Goal: Task Accomplishment & Management: Use online tool/utility

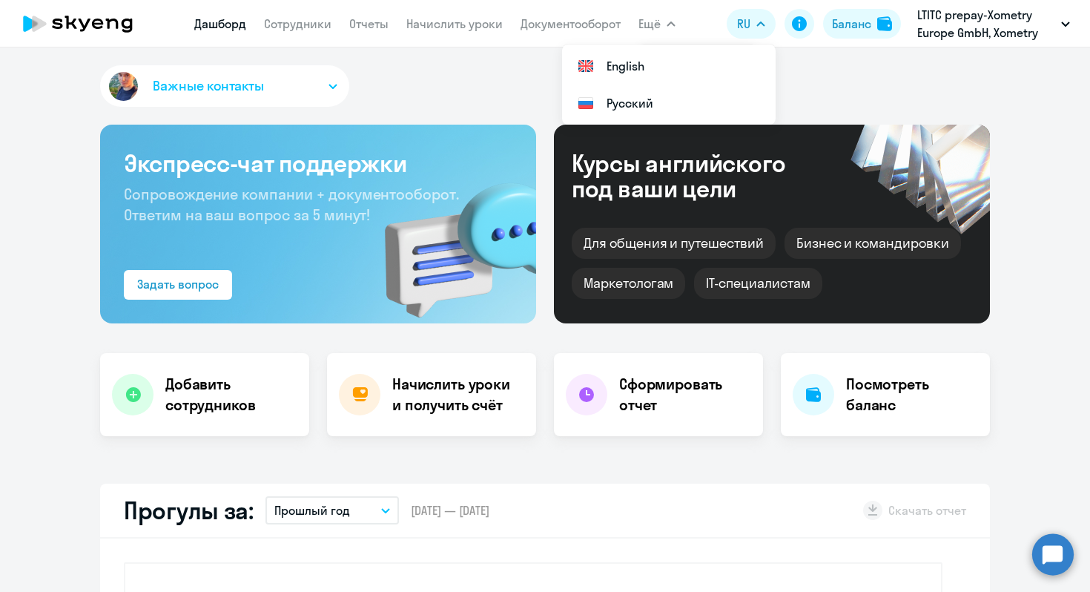
select select "30"
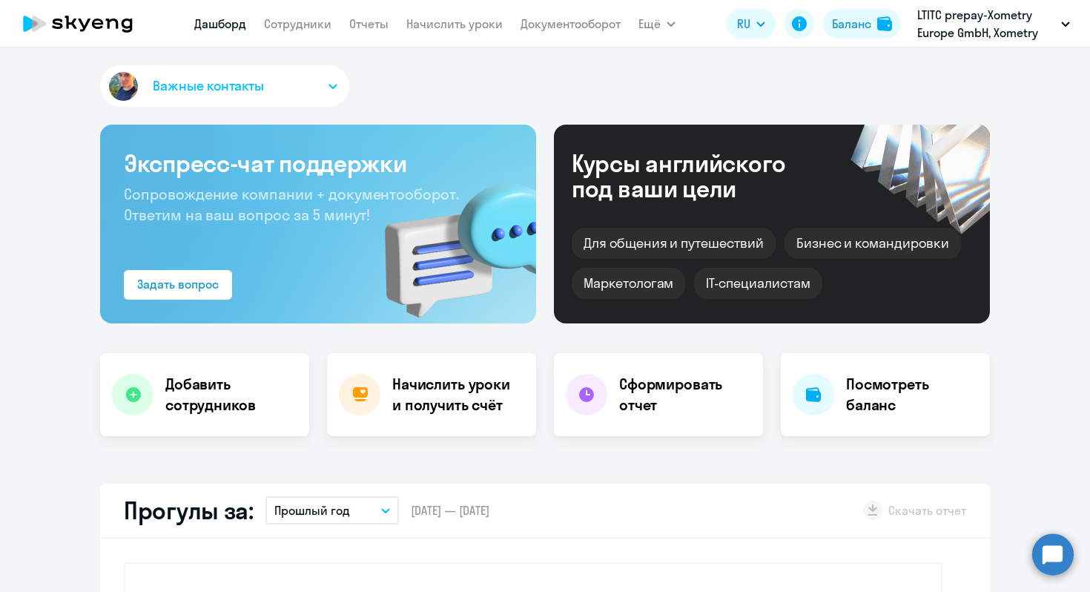
click at [368, 95] on div "Важные контакты" at bounding box center [545, 88] width 890 height 47
click at [417, 401] on h4 "Начислить уроки и получить счёт" at bounding box center [456, 395] width 129 height 42
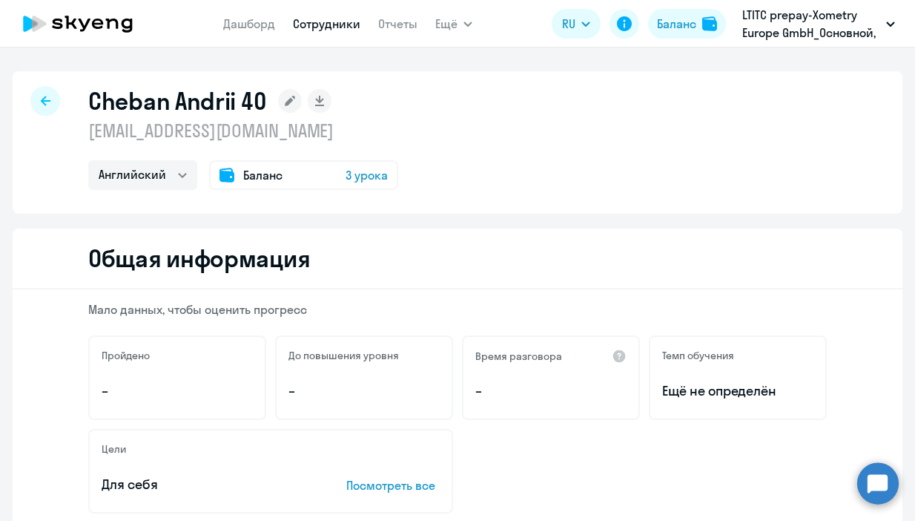
select select "english"
click at [336, 27] on link "Сотрудники" at bounding box center [326, 23] width 67 height 15
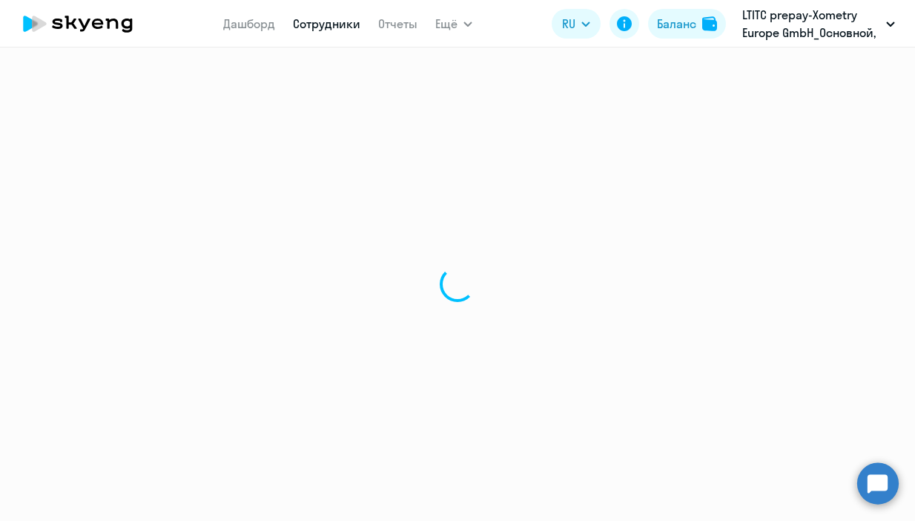
select select "30"
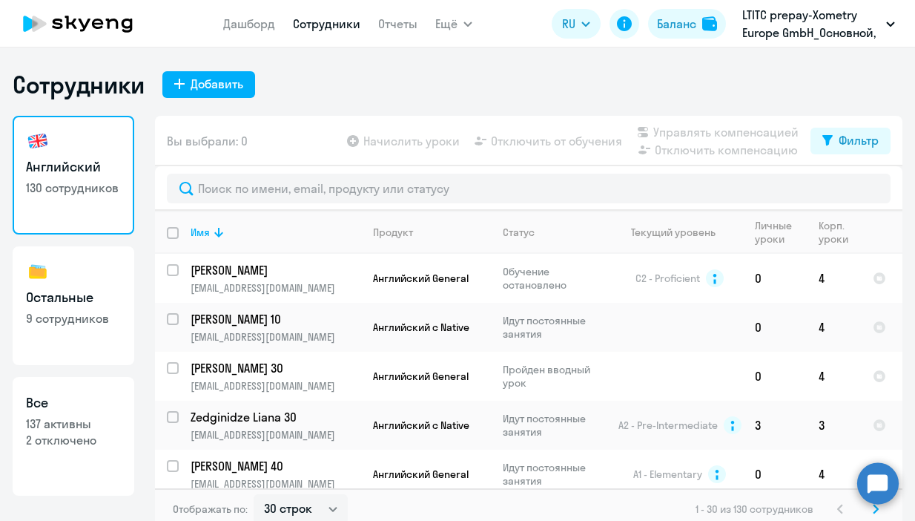
click at [343, 20] on link "Сотрудники" at bounding box center [326, 23] width 67 height 15
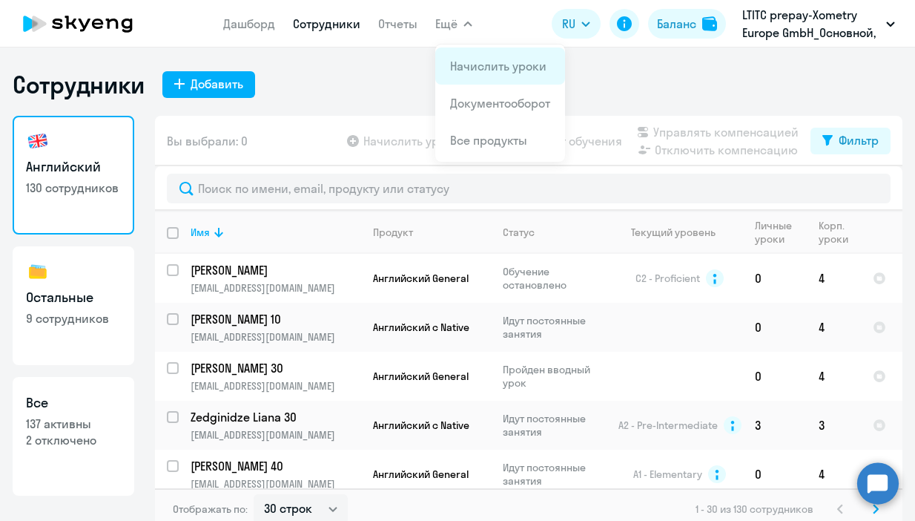
click at [469, 53] on li "Начислить уроки" at bounding box center [500, 65] width 130 height 37
click at [448, 20] on span "Ещё" at bounding box center [446, 24] width 22 height 18
click at [450, 27] on span "Ещё" at bounding box center [446, 24] width 22 height 18
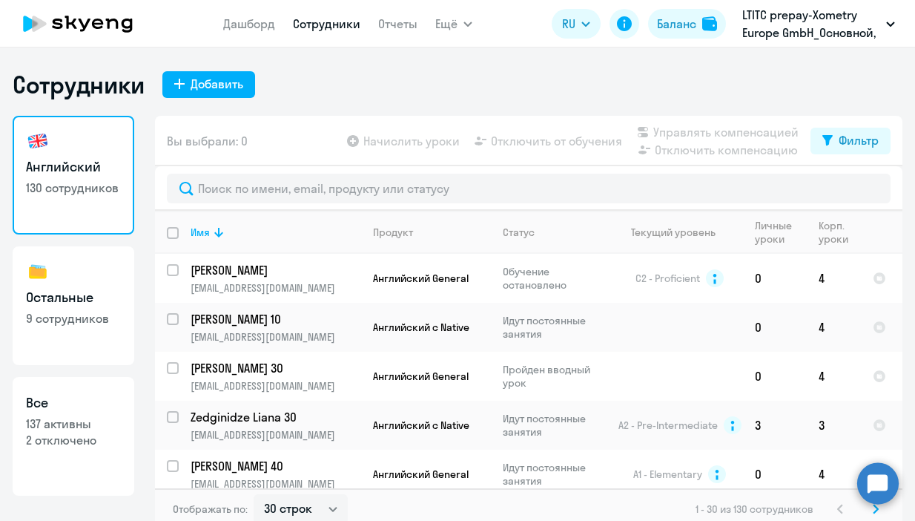
click at [449, 35] on button "Ещё" at bounding box center [453, 24] width 37 height 30
click at [441, 21] on span "Ещё" at bounding box center [446, 24] width 22 height 18
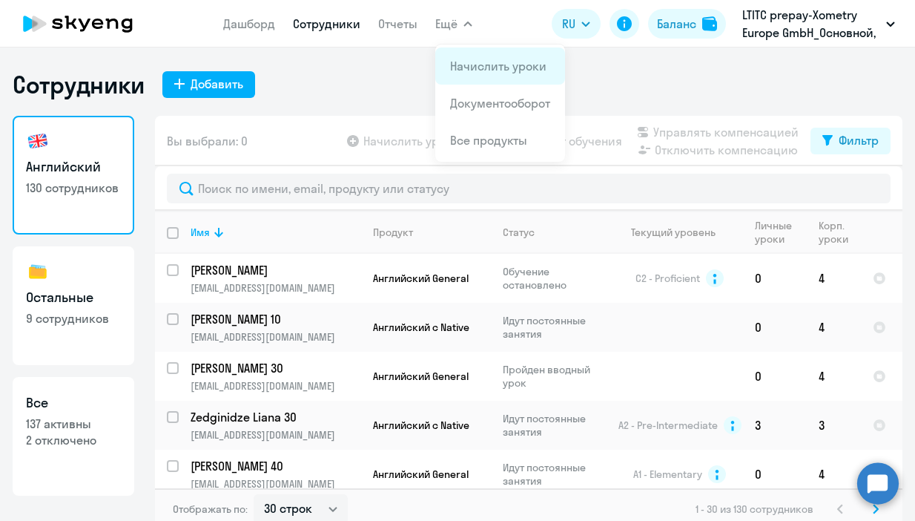
click at [494, 68] on link "Начислить уроки" at bounding box center [498, 66] width 96 height 15
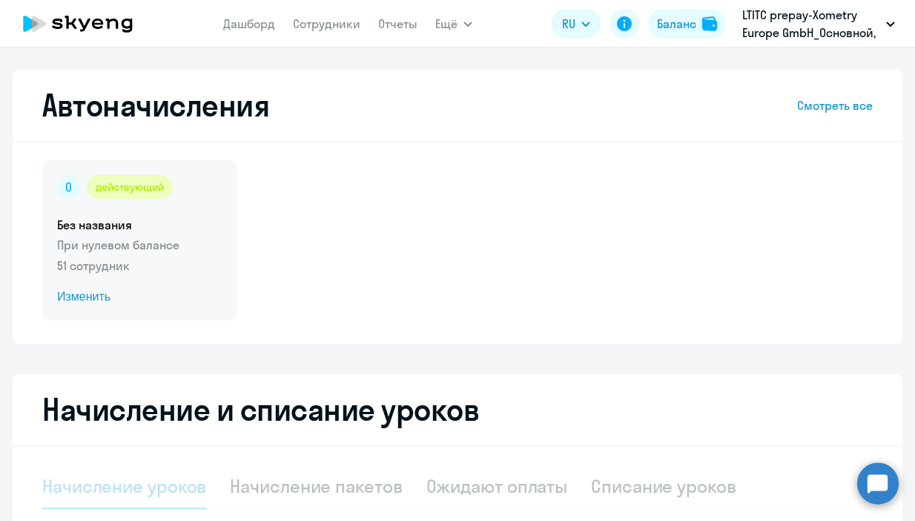
click at [125, 258] on p "51 сотрудник" at bounding box center [139, 266] width 165 height 18
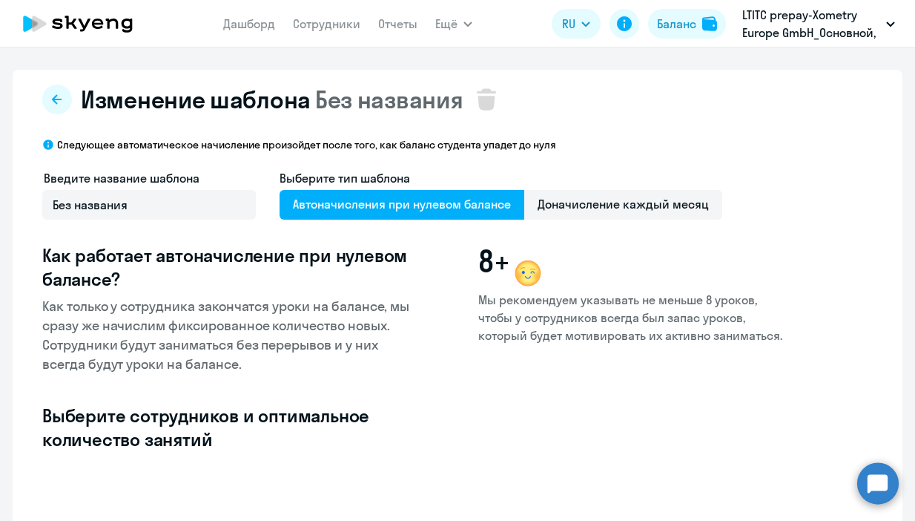
select select "10"
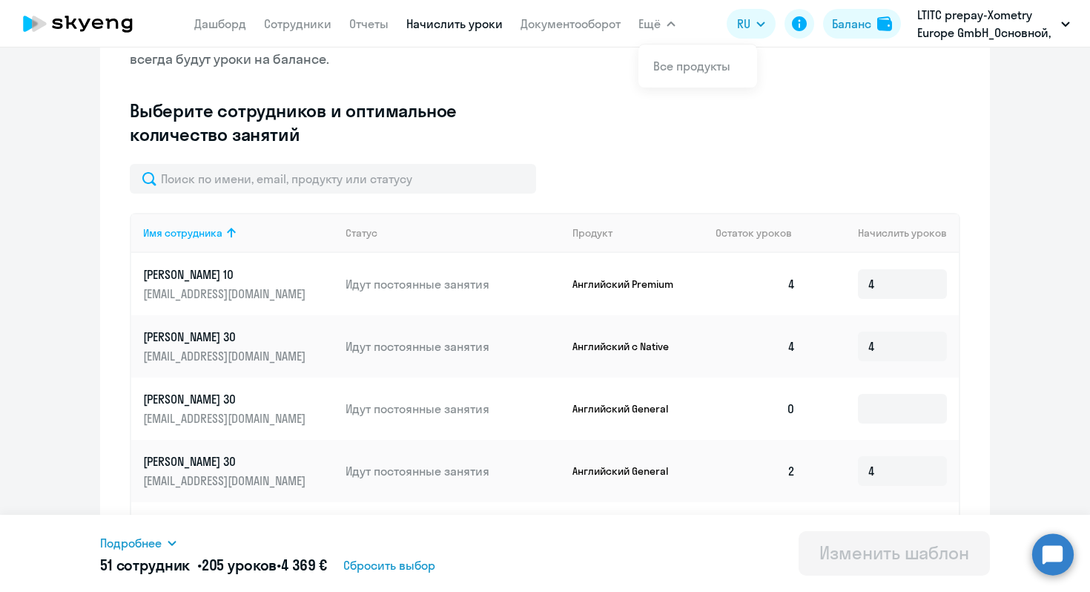
scroll to position [326, 0]
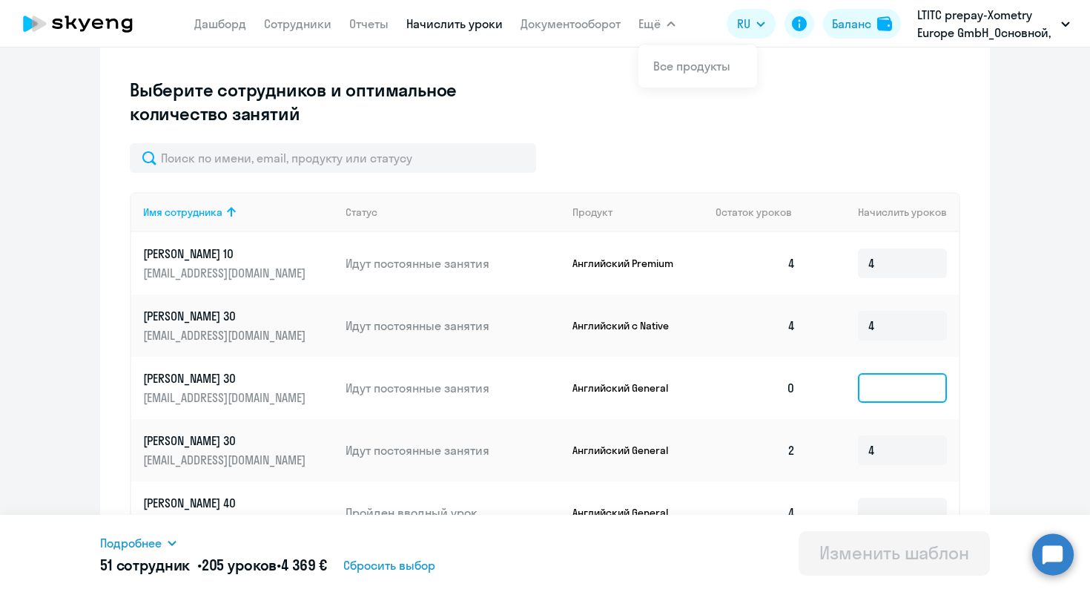
click at [894, 397] on input at bounding box center [902, 388] width 89 height 30
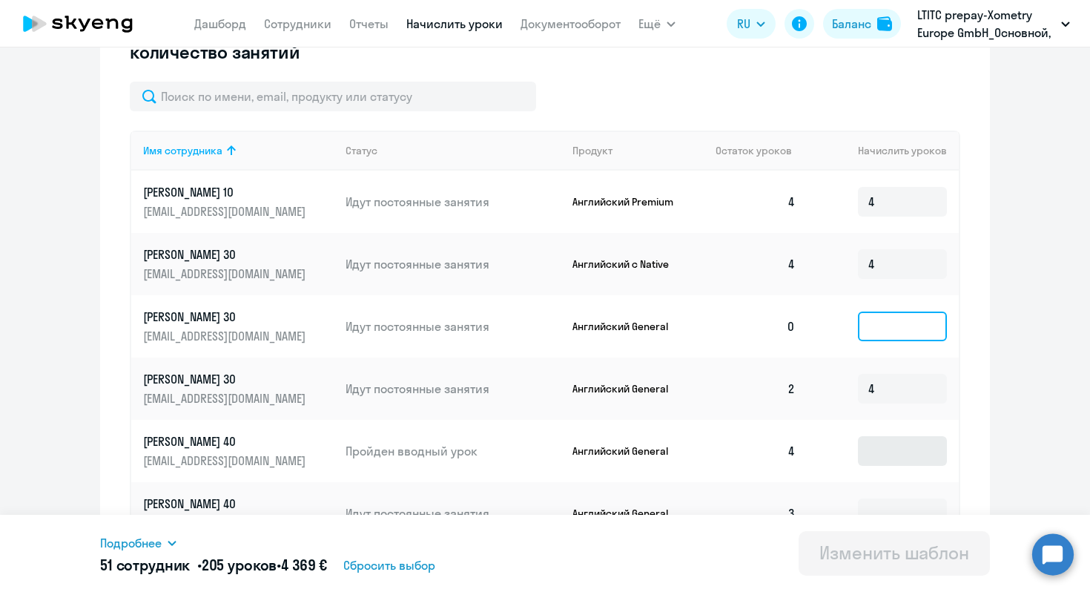
scroll to position [377, 0]
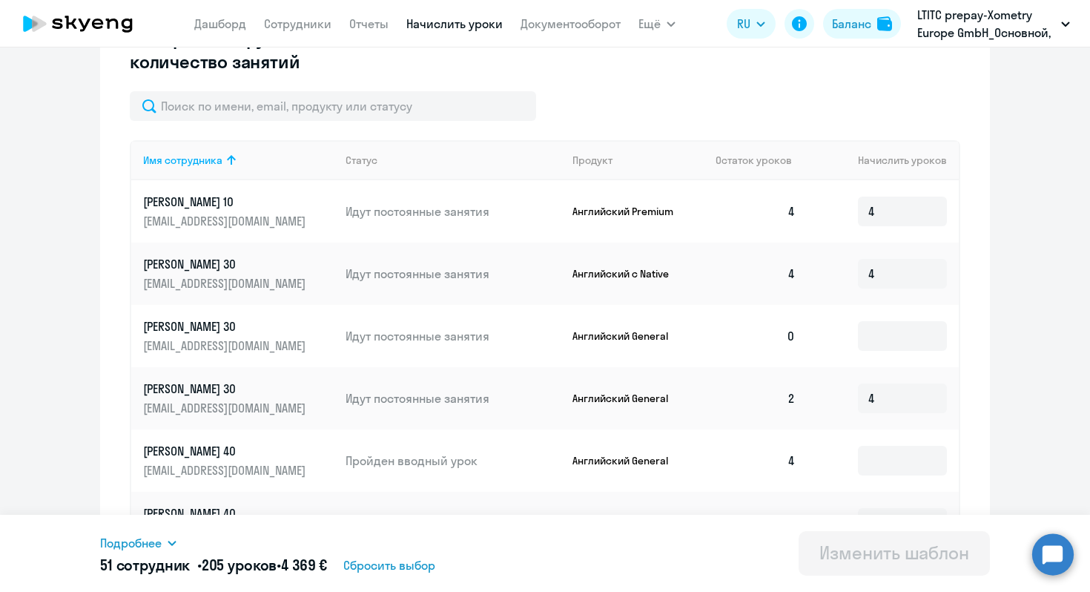
drag, startPoint x: 786, startPoint y: 198, endPoint x: 790, endPoint y: 354, distance: 155.8
click at [790, 354] on tbody "Abushaev Denis 10 dabushaev@xometry.de Идут постоянные занятия Английский Premi…" at bounding box center [545, 499] width 828 height 639
click at [790, 351] on td "0" at bounding box center [756, 336] width 104 height 62
drag, startPoint x: 794, startPoint y: 342, endPoint x: 771, endPoint y: 342, distance: 23.0
click at [771, 342] on td "0" at bounding box center [756, 336] width 104 height 62
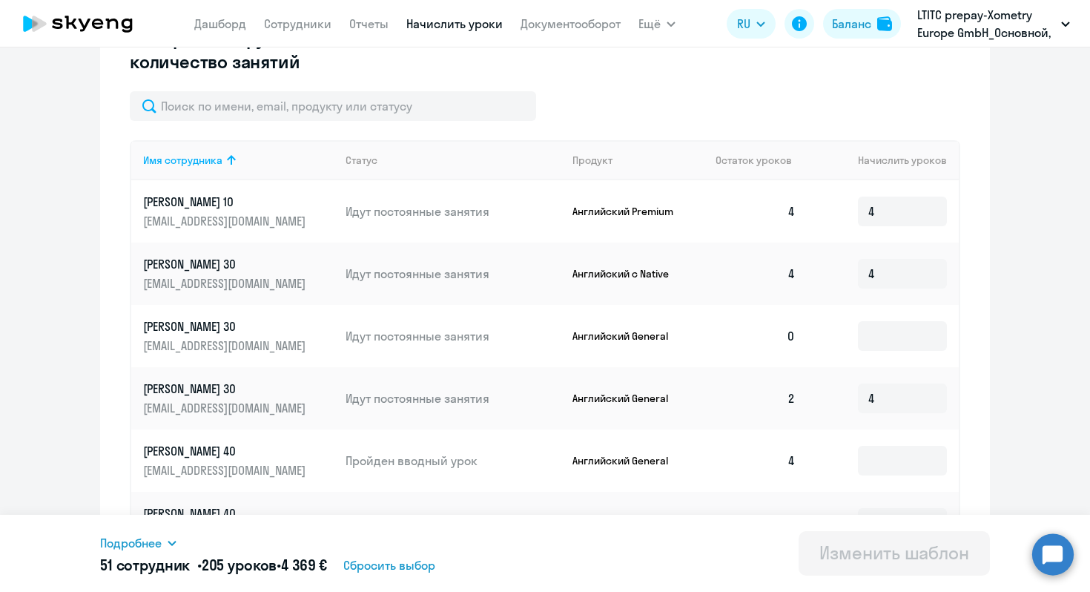
click at [771, 342] on td "0" at bounding box center [756, 336] width 104 height 62
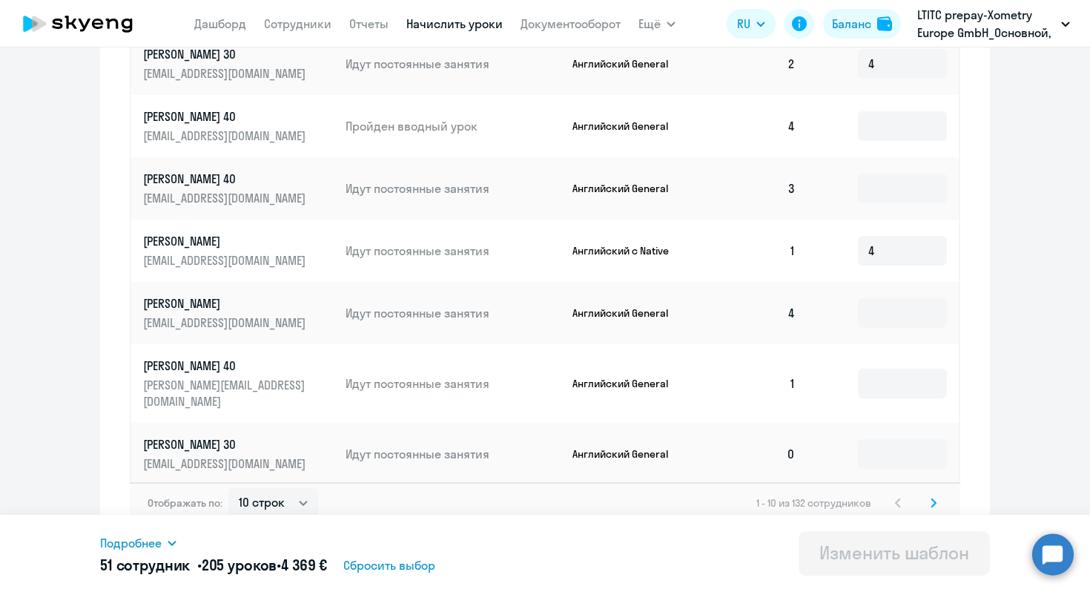
scroll to position [713, 0]
click at [914, 488] on div "Отображать по: 10 строк 30 строк 50 строк 1 - 10 из 132 сотрудников" at bounding box center [545, 501] width 830 height 42
click at [914, 497] on icon at bounding box center [933, 501] width 4 height 8
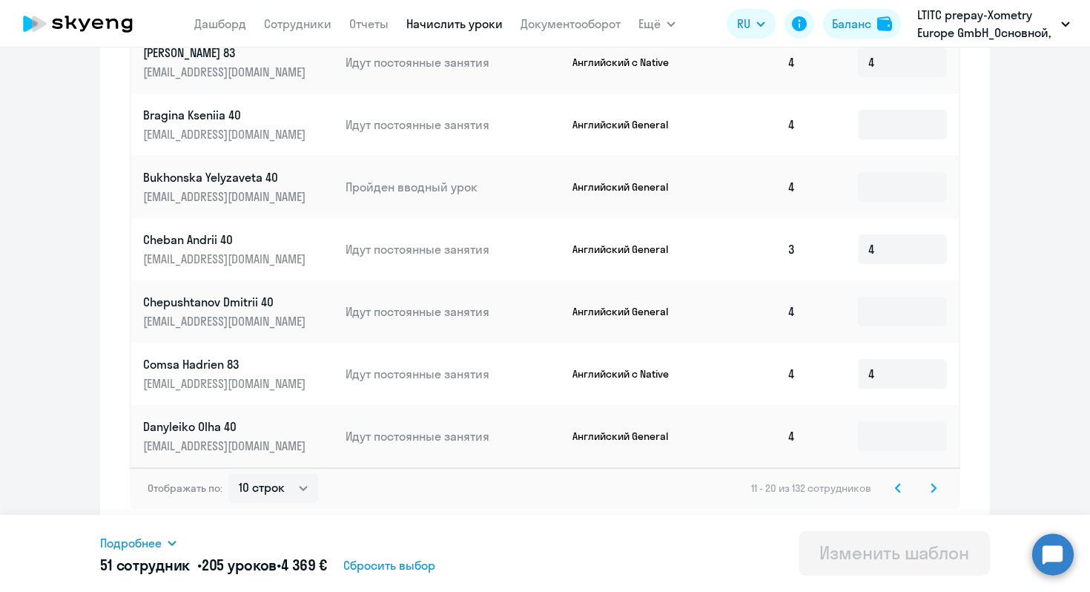
click at [914, 492] on svg-icon at bounding box center [934, 488] width 18 height 18
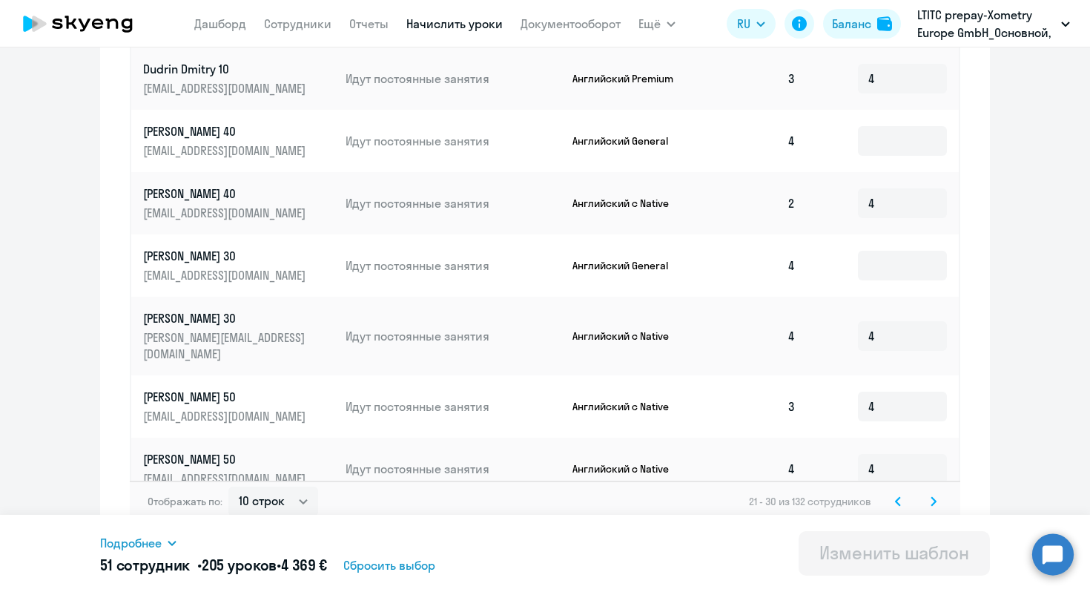
click at [914, 492] on svg-icon at bounding box center [934, 501] width 18 height 18
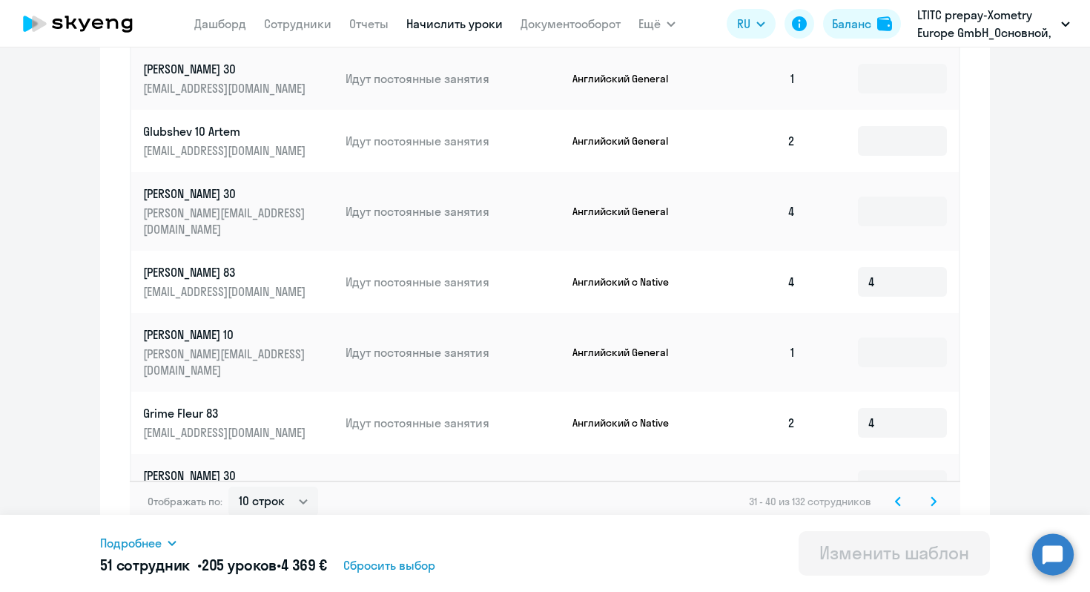
click at [914, 497] on icon at bounding box center [933, 501] width 4 height 8
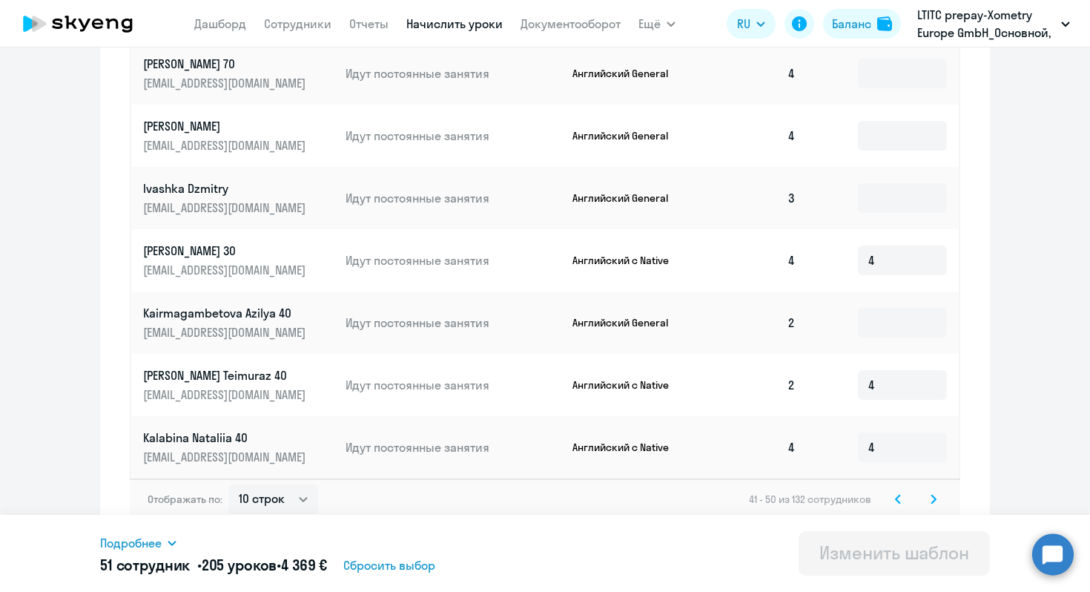
scroll to position [706, 0]
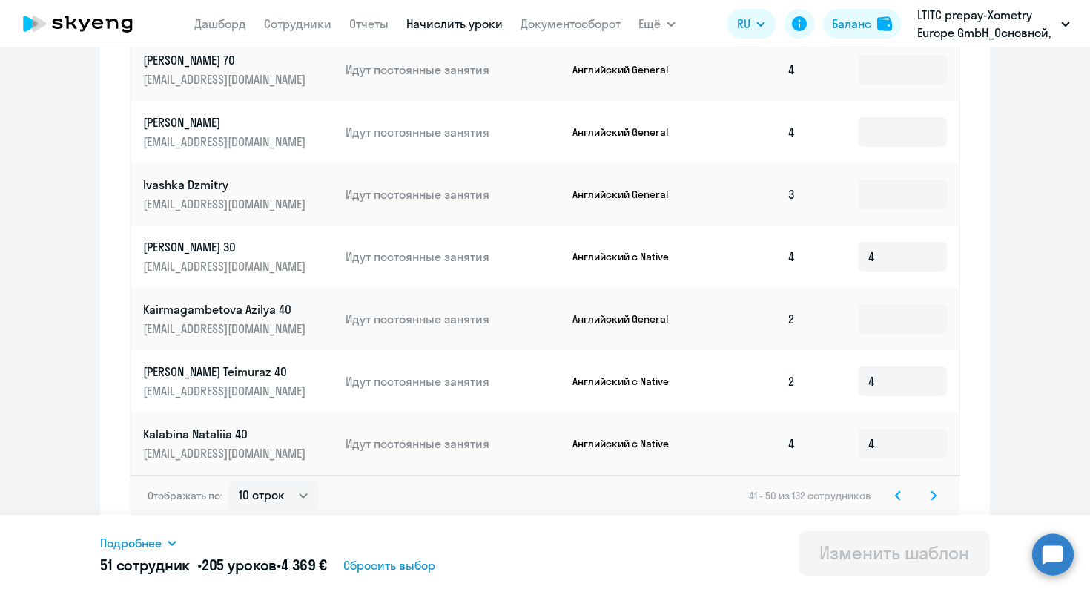
click at [914, 501] on div "Отображать по: 10 строк 30 строк 50 строк 41 - 50 из 132 сотрудников" at bounding box center [545, 496] width 830 height 42
click at [914, 500] on svg-icon at bounding box center [934, 495] width 18 height 18
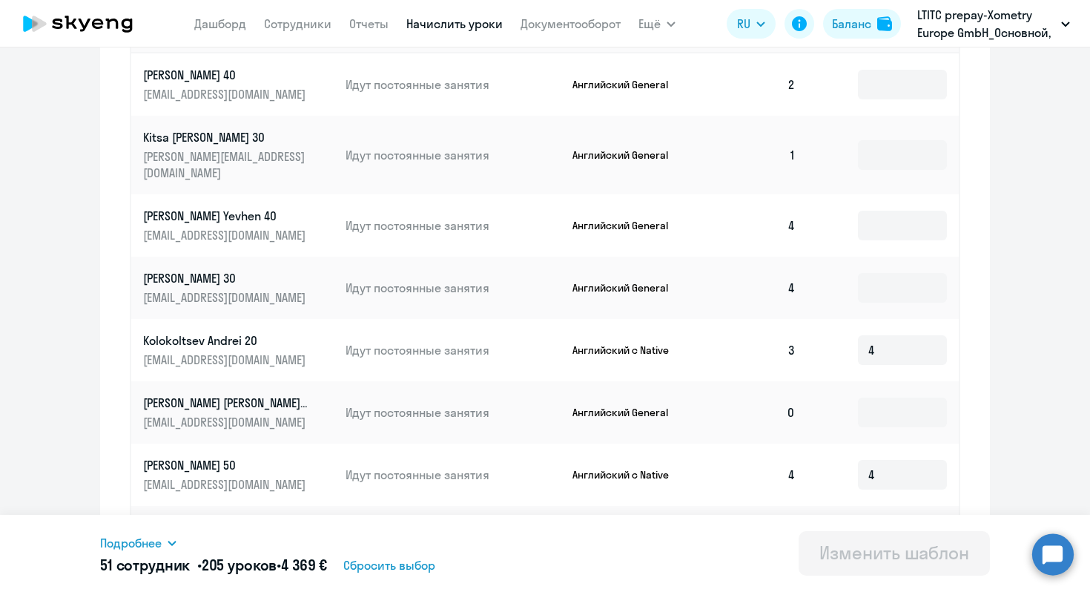
scroll to position [505, 0]
click at [877, 397] on input at bounding box center [902, 412] width 89 height 30
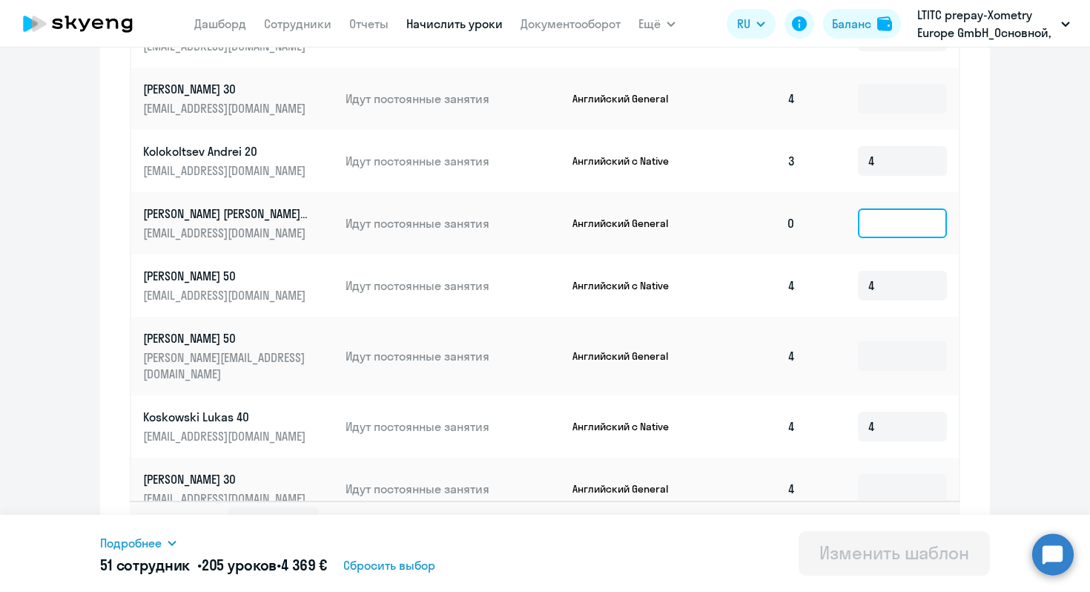
scroll to position [713, 0]
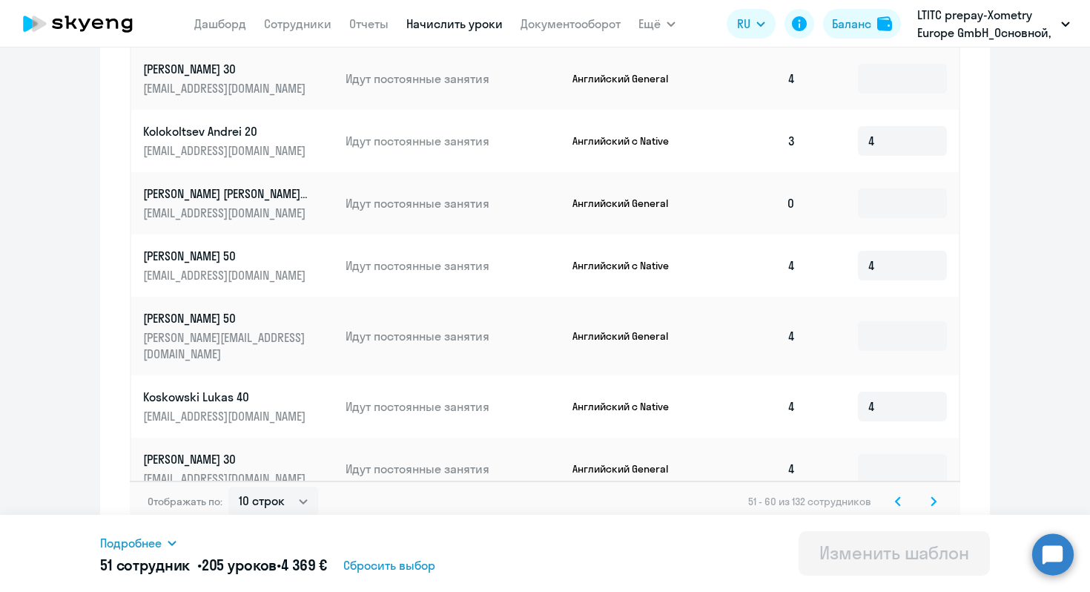
click at [914, 495] on svg-icon at bounding box center [934, 501] width 18 height 18
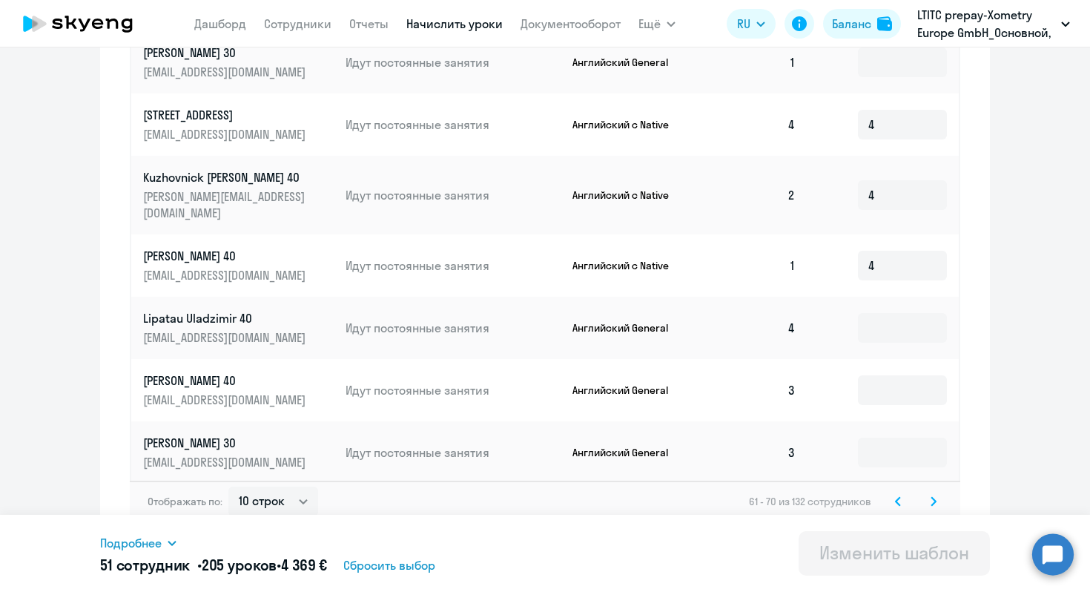
click at [896, 492] on svg-icon at bounding box center [898, 501] width 18 height 18
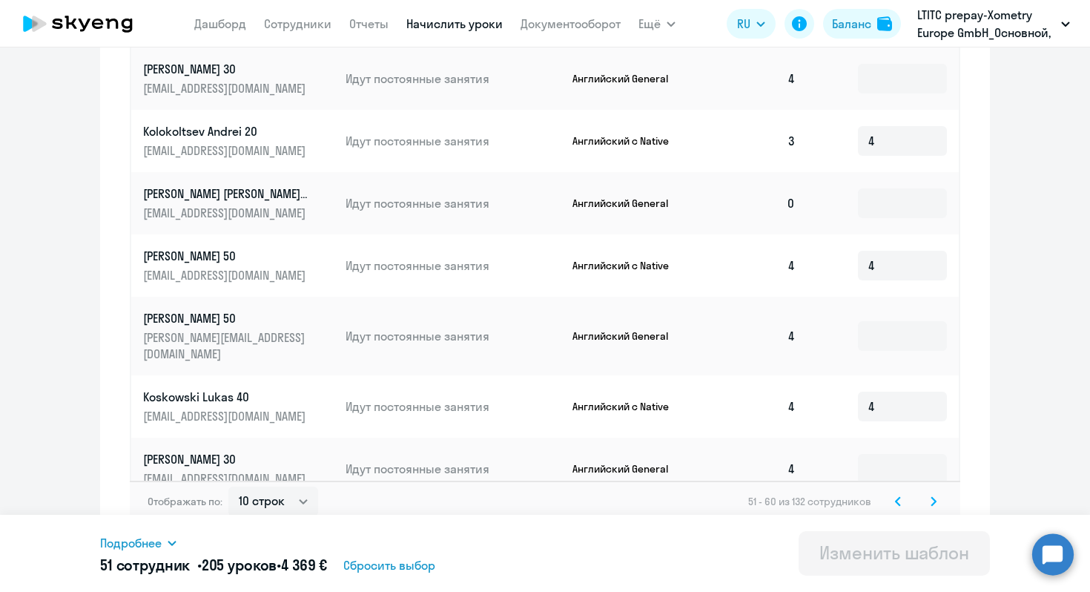
scroll to position [709, 0]
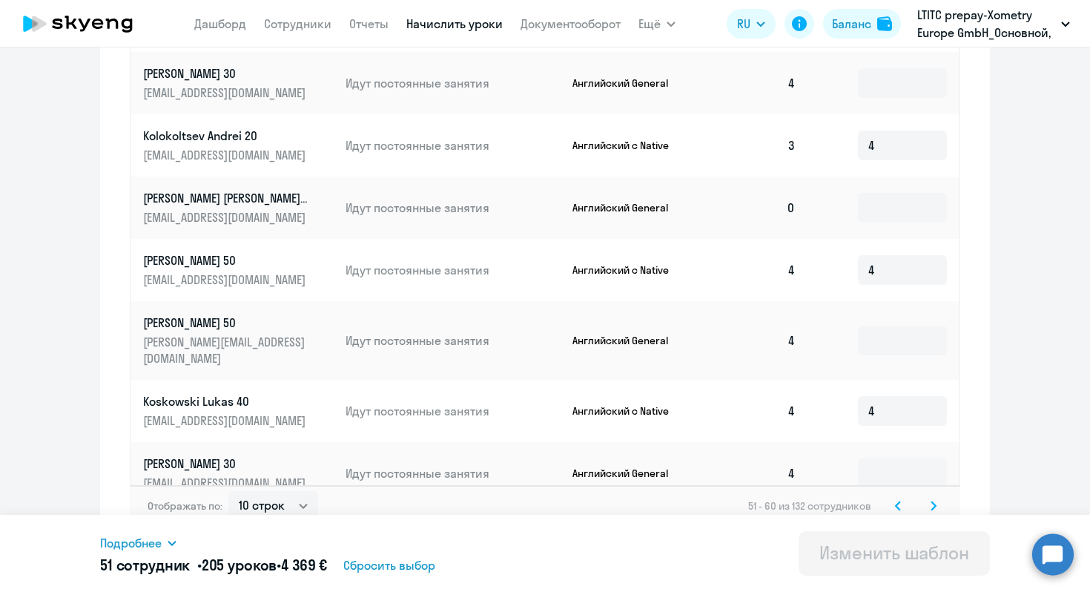
click at [846, 196] on td at bounding box center [883, 207] width 151 height 62
click at [868, 196] on input at bounding box center [902, 208] width 89 height 30
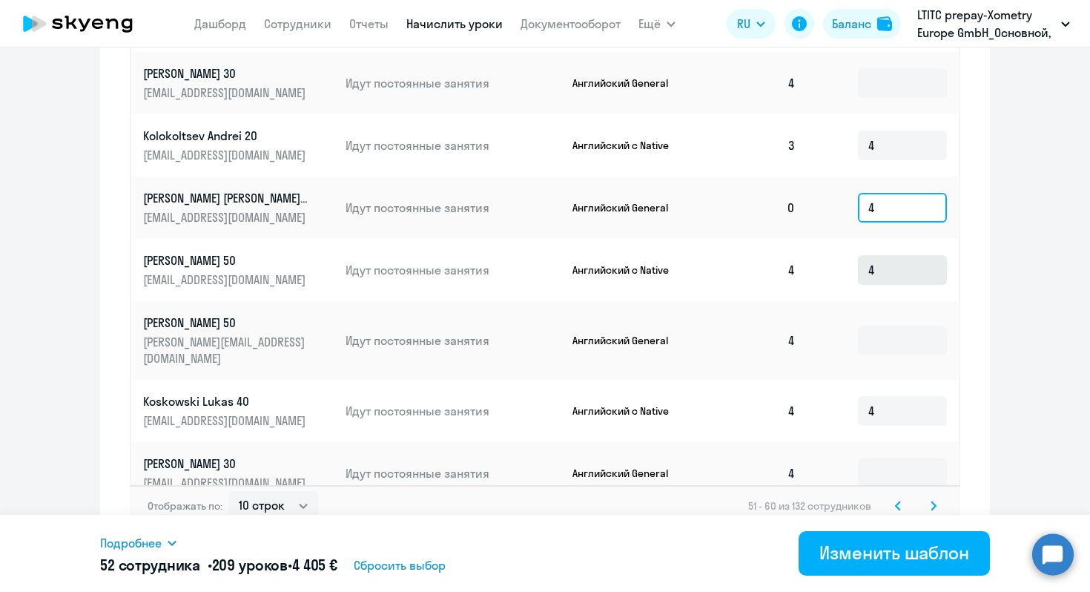
type input "4"
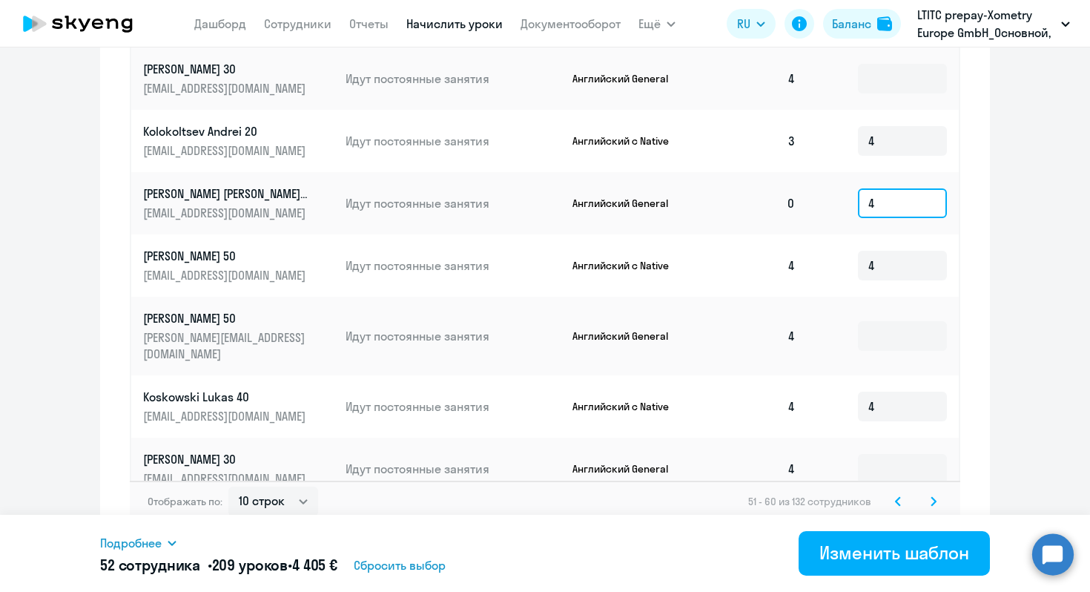
scroll to position [713, 0]
click at [914, 492] on svg-icon at bounding box center [934, 501] width 18 height 18
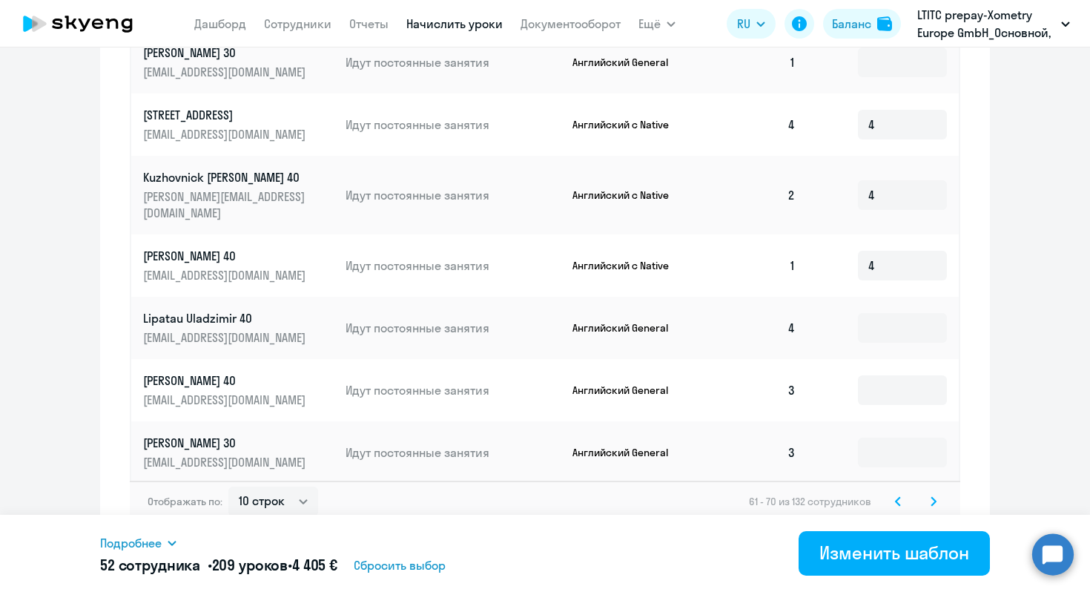
click at [890, 493] on svg-icon at bounding box center [898, 501] width 18 height 18
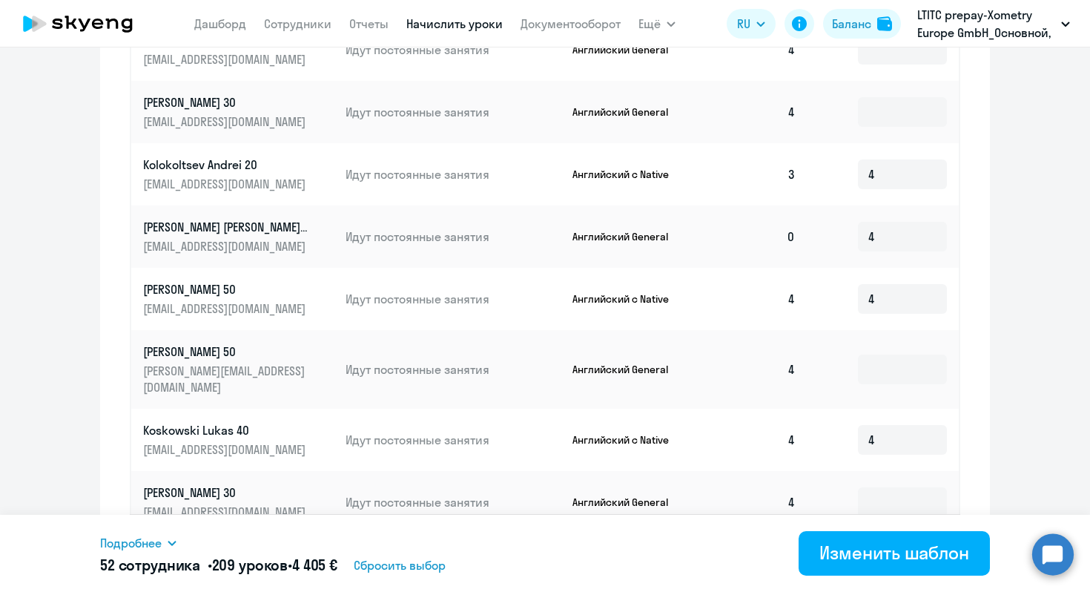
scroll to position [674, 0]
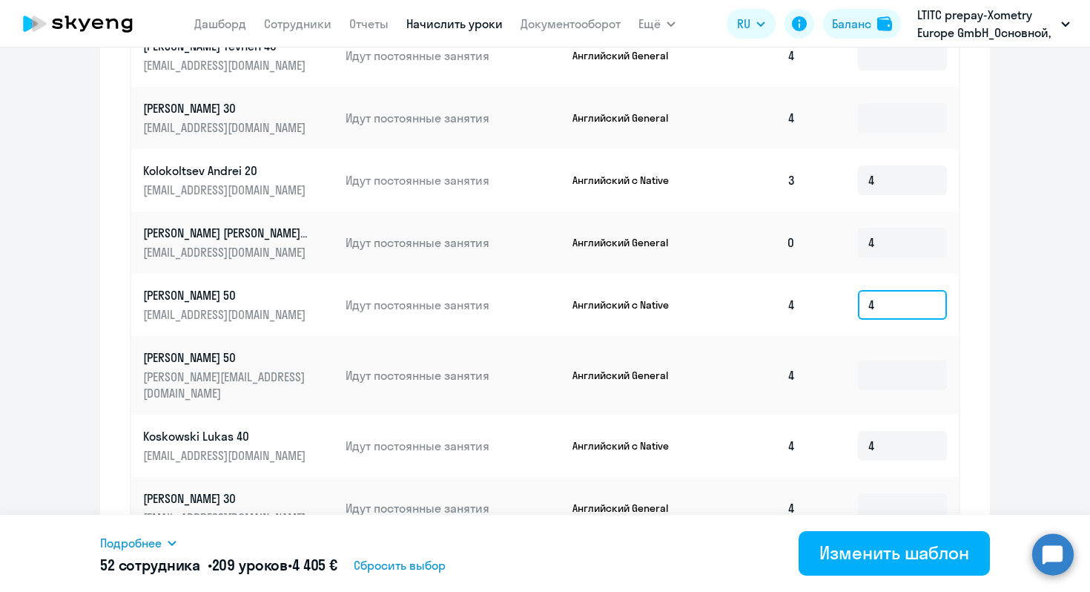
click at [894, 290] on input "4" at bounding box center [902, 305] width 89 height 30
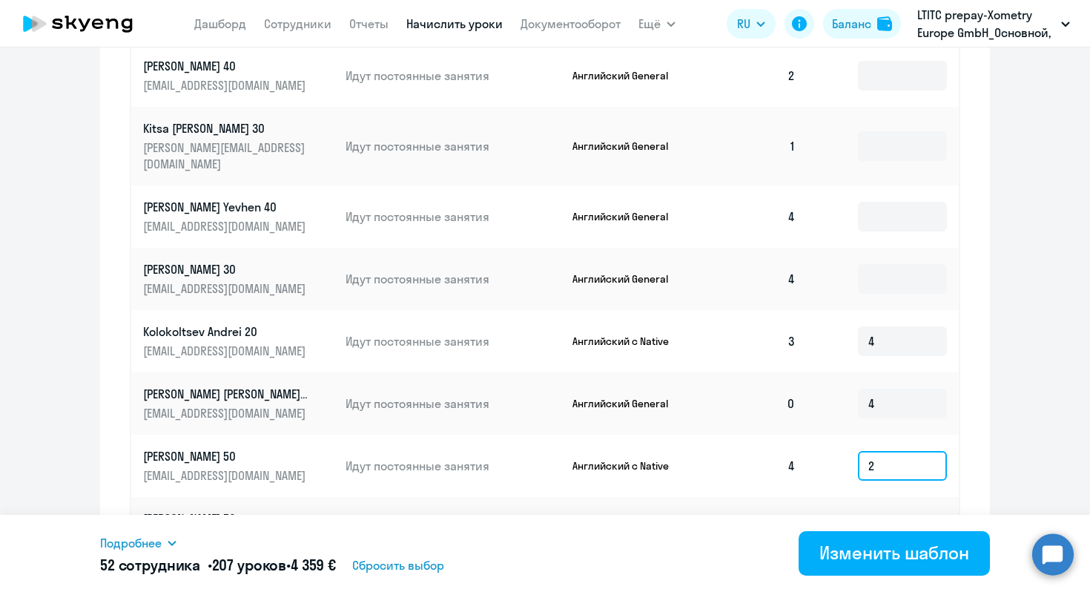
scroll to position [713, 0]
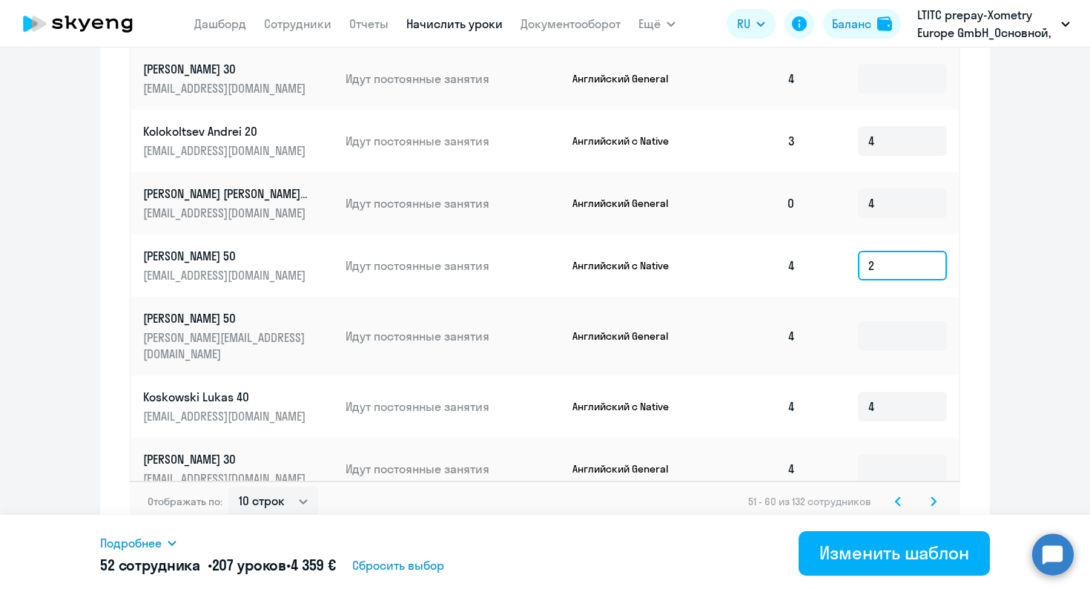
type input "2"
click at [914, 492] on svg-icon at bounding box center [934, 501] width 18 height 18
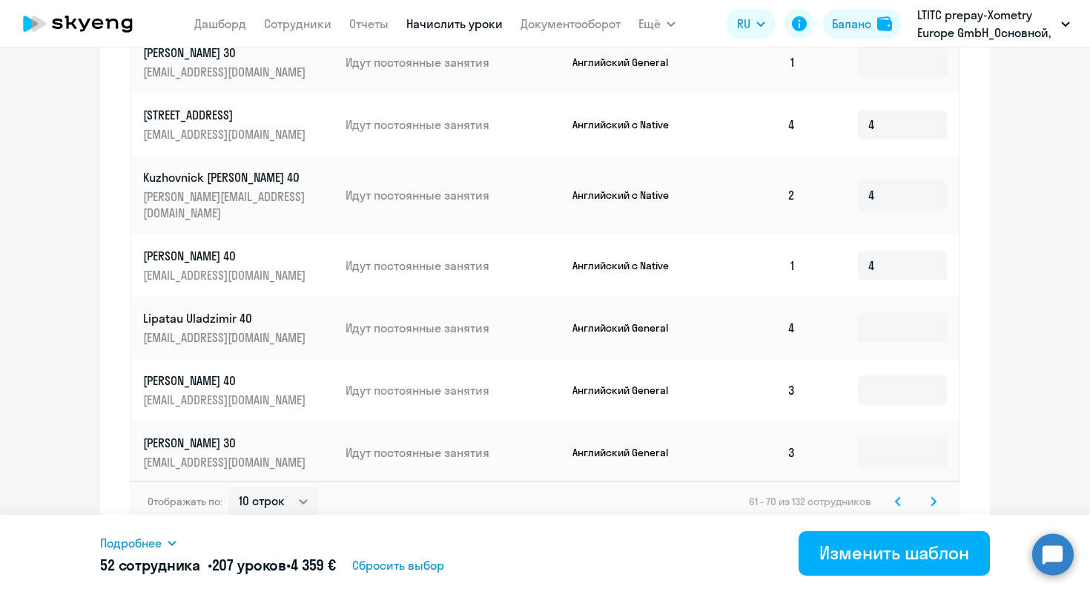
click at [914, 492] on svg-icon at bounding box center [934, 501] width 18 height 18
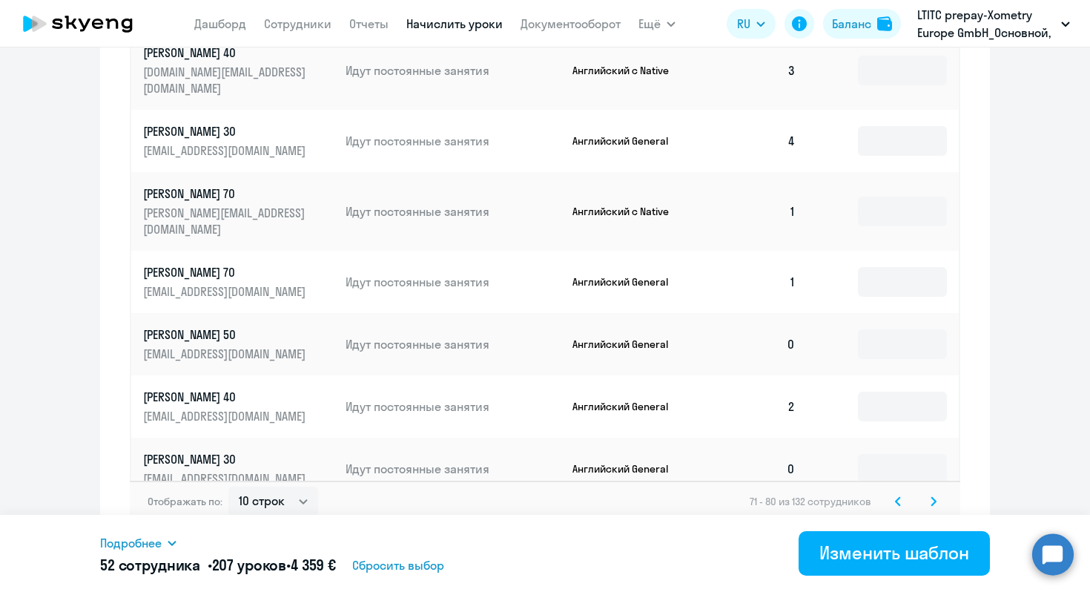
type input "4"
click at [884, 454] on input at bounding box center [902, 469] width 89 height 30
type input "2"
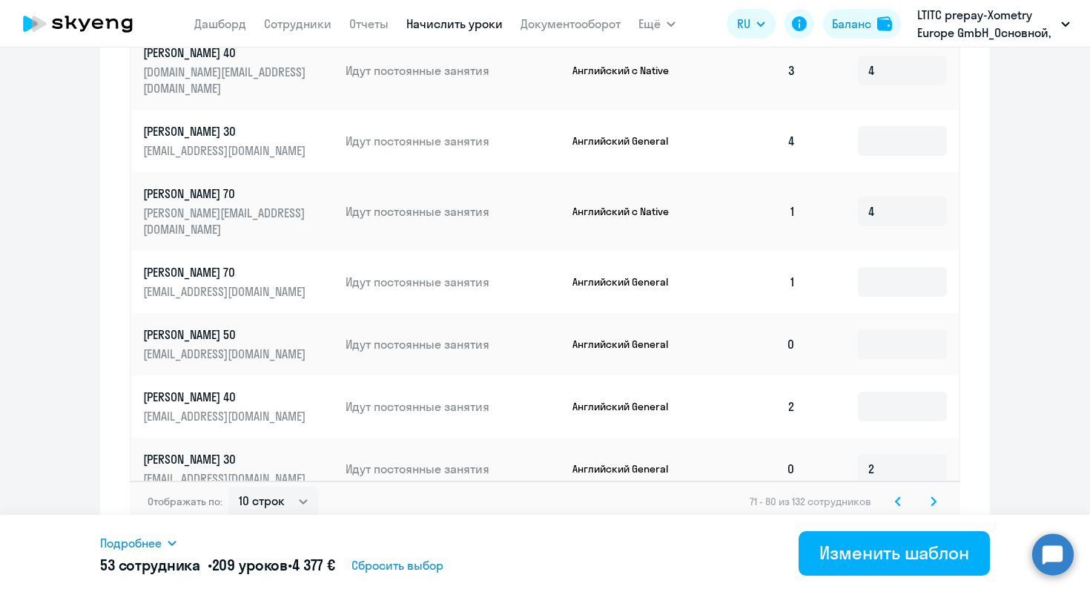
click at [897, 492] on svg-icon at bounding box center [898, 501] width 18 height 18
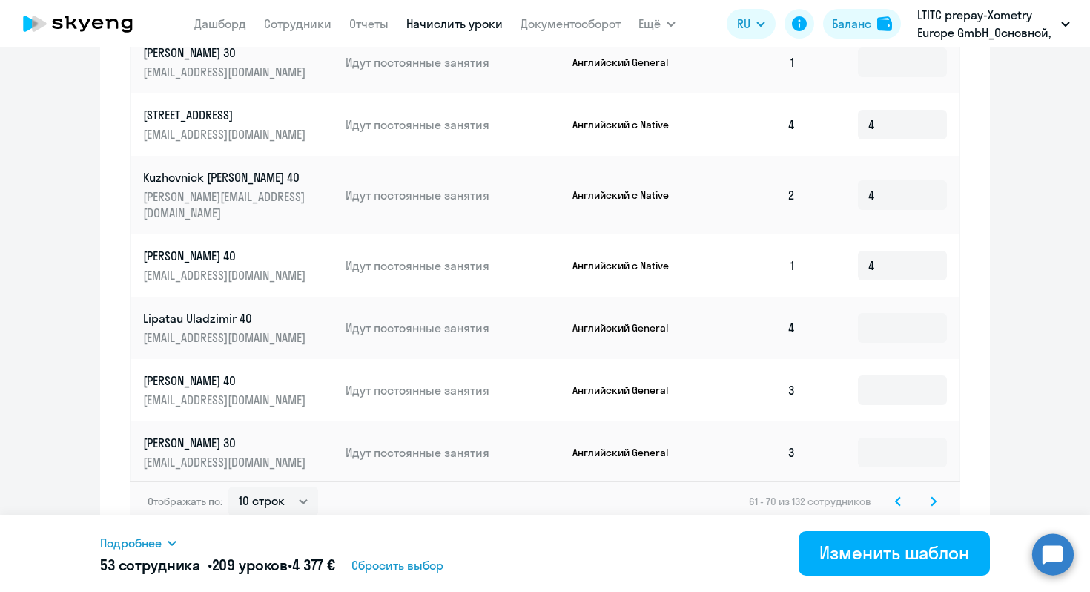
click at [897, 492] on svg-icon at bounding box center [898, 501] width 18 height 18
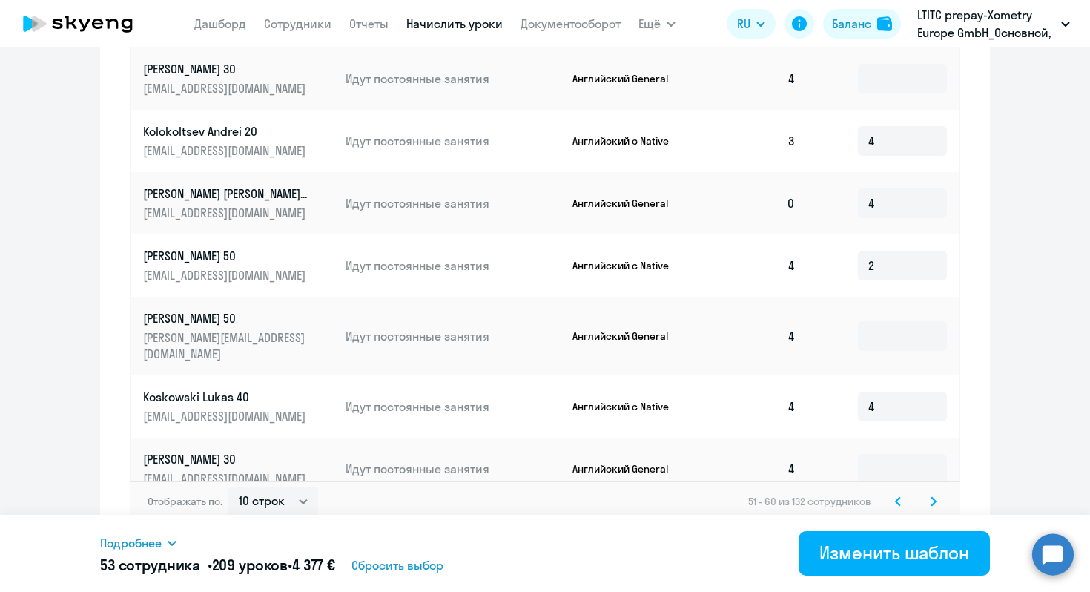
click at [899, 492] on svg-icon at bounding box center [898, 501] width 18 height 18
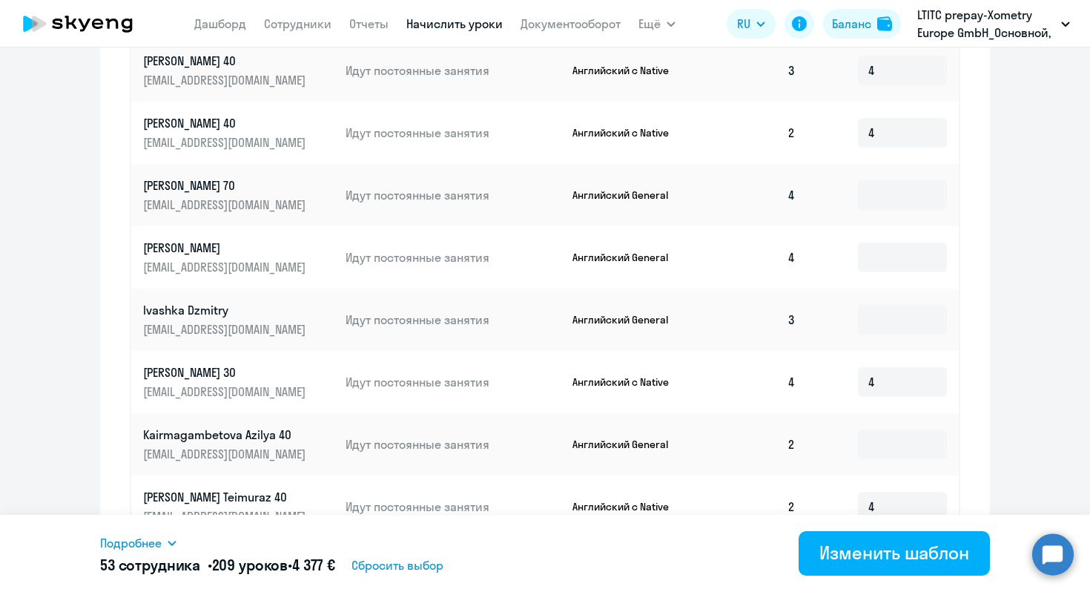
scroll to position [581, 0]
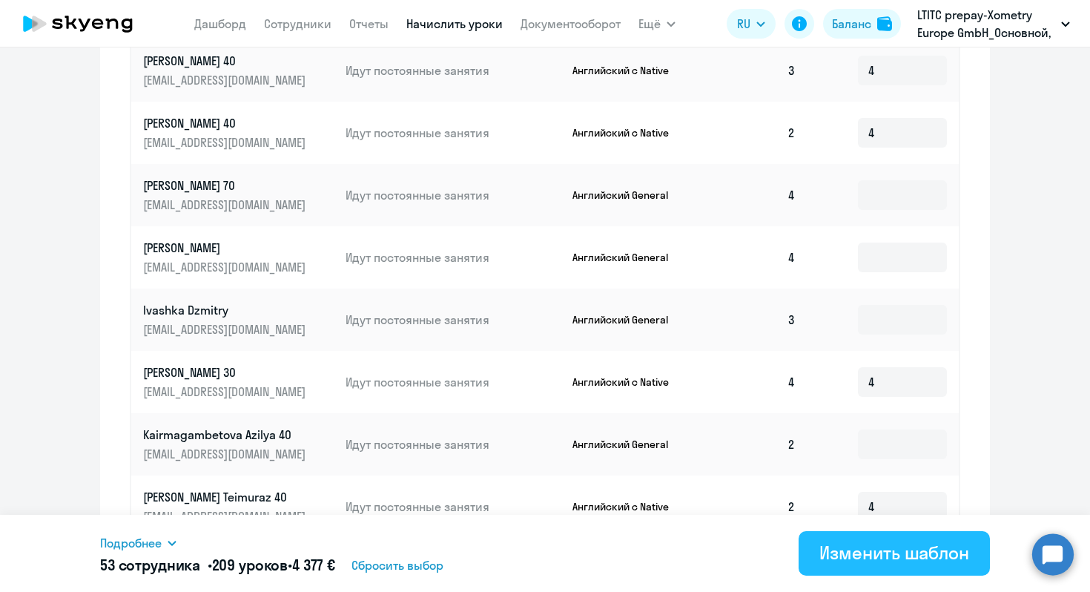
click at [865, 520] on div "Изменить шаблон" at bounding box center [894, 553] width 150 height 24
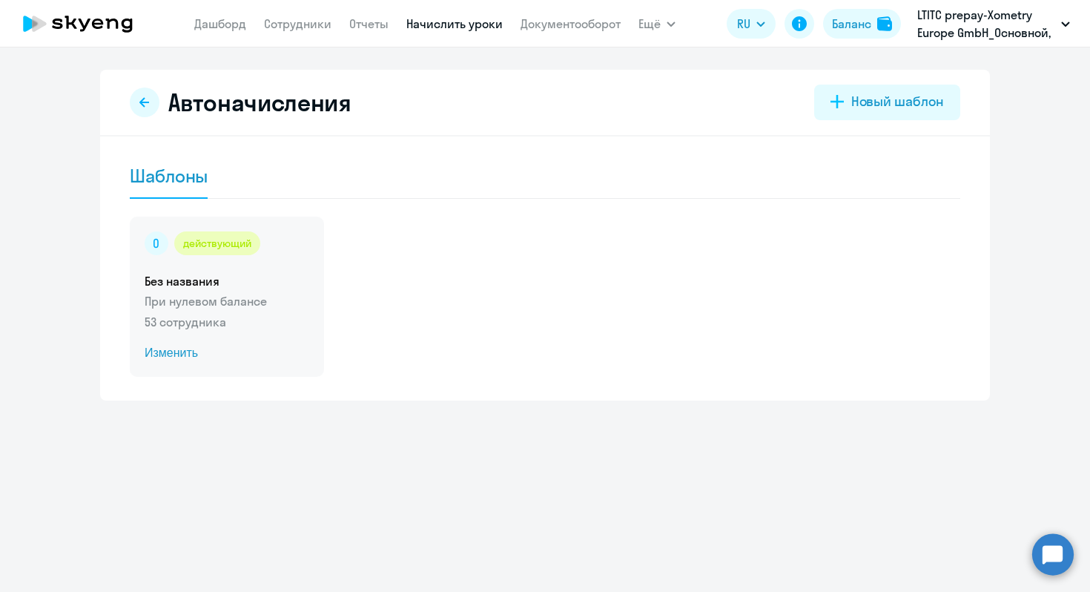
click at [223, 301] on p "При нулевом балансе" at bounding box center [227, 301] width 165 height 18
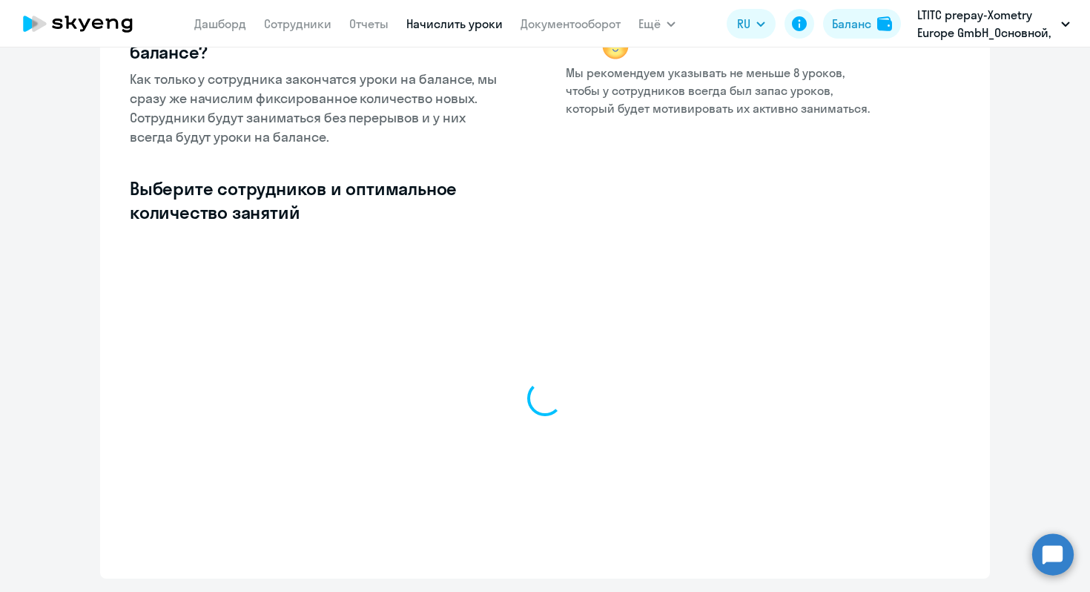
select select "10"
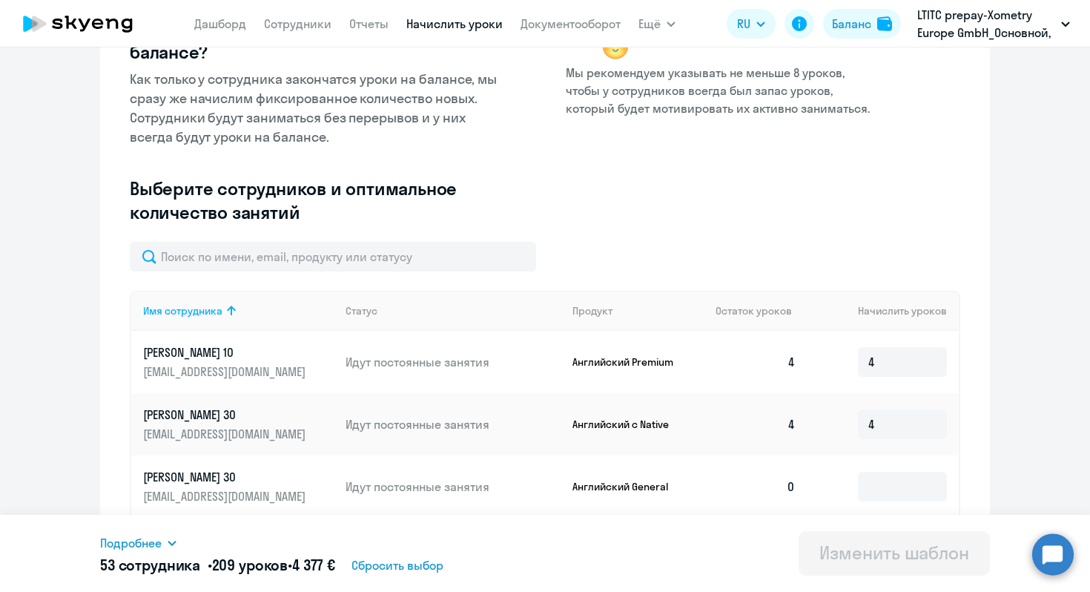
scroll to position [271, 0]
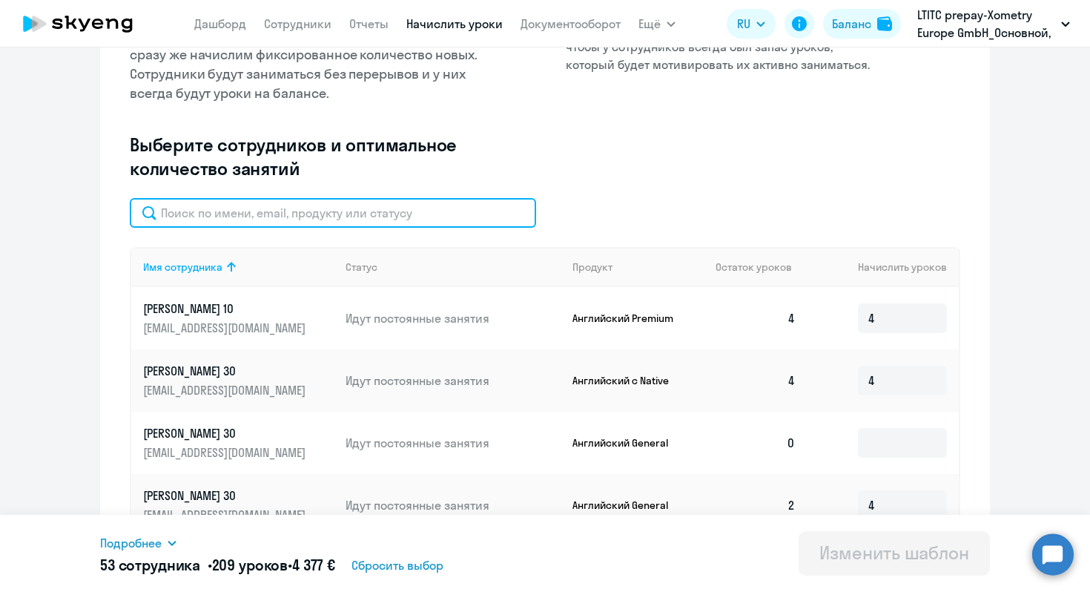
click at [220, 214] on input "text" at bounding box center [333, 213] width 406 height 30
paste input "Anna Ihnatkova"
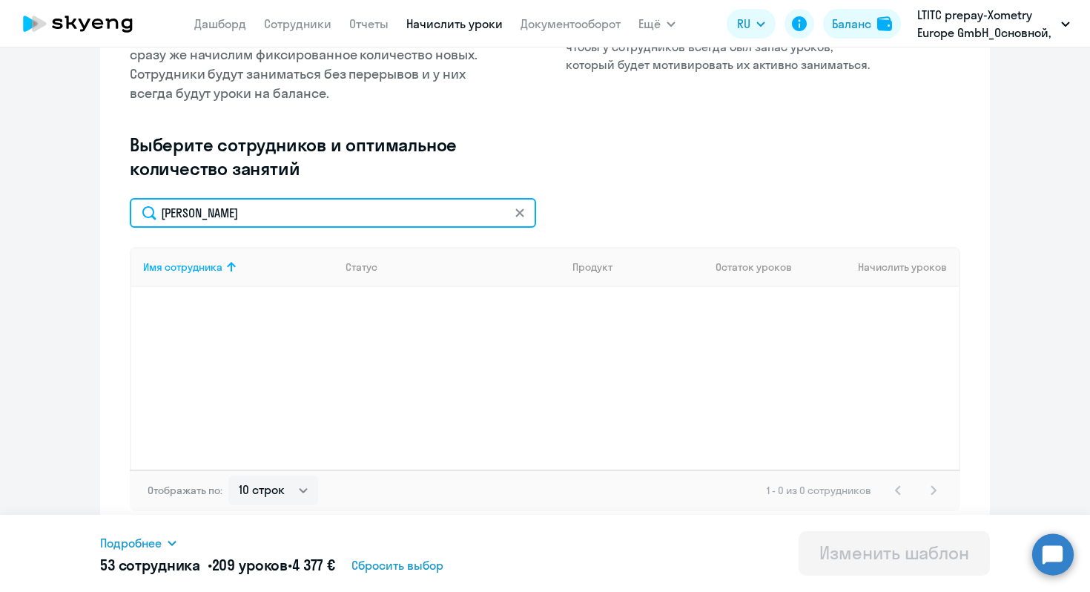
drag, startPoint x: 184, startPoint y: 214, endPoint x: 154, endPoint y: 214, distance: 29.7
click at [154, 214] on input "Anna Ihnatkova" at bounding box center [333, 213] width 406 height 30
type input "Ihnatkova"
drag, startPoint x: 223, startPoint y: 211, endPoint x: 120, endPoint y: 211, distance: 103.1
click at [120, 211] on div "Изменение шаблона Без названия Следующее автоматическое начисление произойдет п…" at bounding box center [545, 167] width 890 height 736
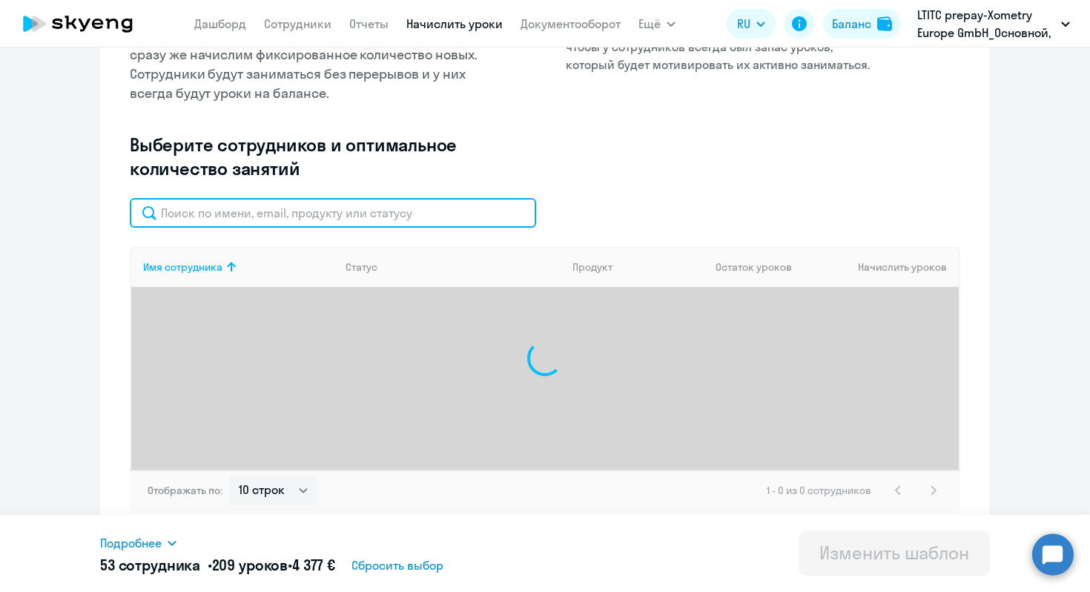
paste input "aihnatkova@xometry.de"
type input "aihnatkova@xometry.de"
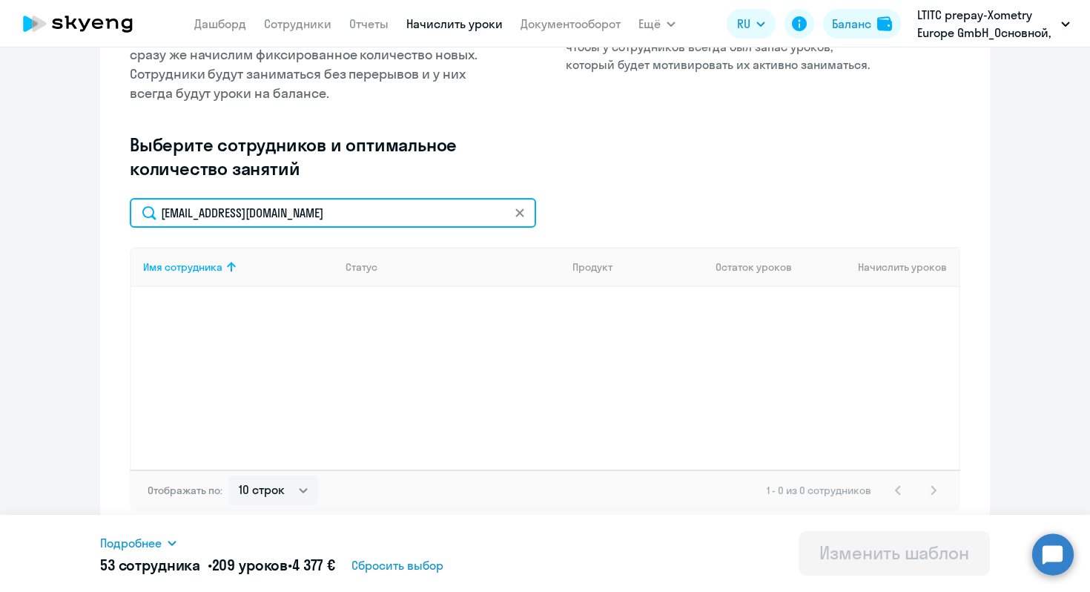
click at [300, 224] on input "aihnatkova@xometry.de" at bounding box center [333, 213] width 406 height 30
drag, startPoint x: 217, startPoint y: 215, endPoint x: 32, endPoint y: 210, distance: 184.7
click at [32, 210] on ng-component "Изменение шаблона Без названия Следующее автоматическое начисление произойдет п…" at bounding box center [545, 167] width 1090 height 736
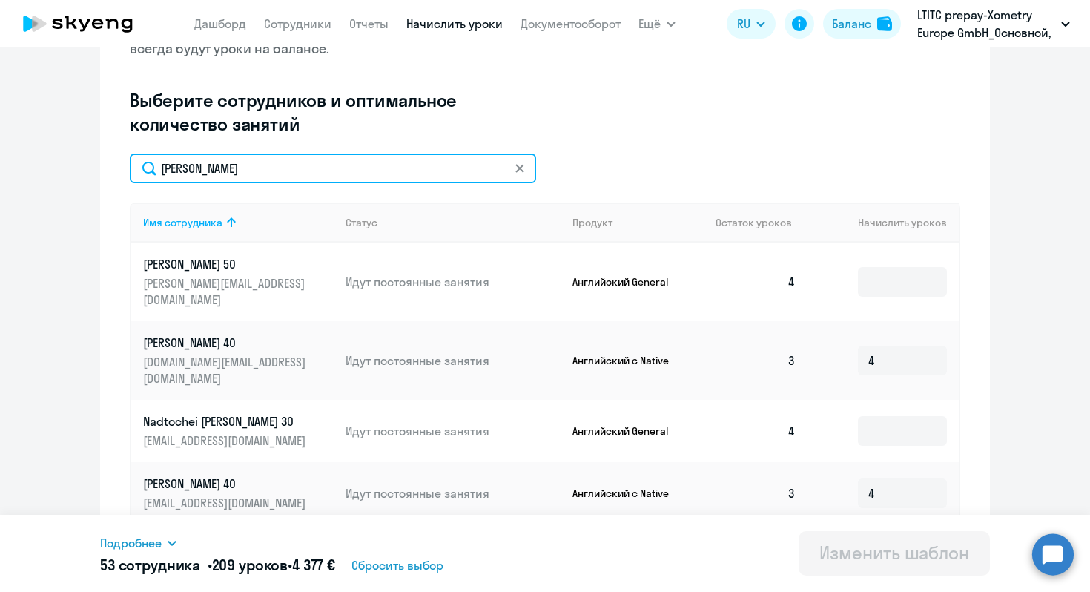
scroll to position [340, 0]
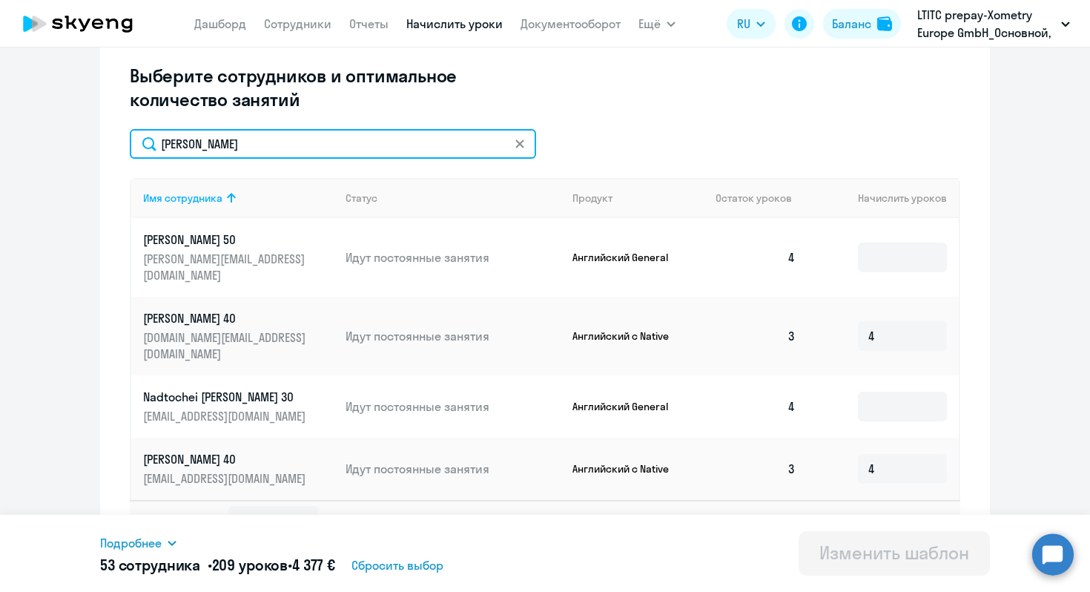
drag, startPoint x: 193, startPoint y: 146, endPoint x: 123, endPoint y: 145, distance: 69.7
click at [130, 146] on input "anna" at bounding box center [333, 144] width 406 height 30
type input "анна"
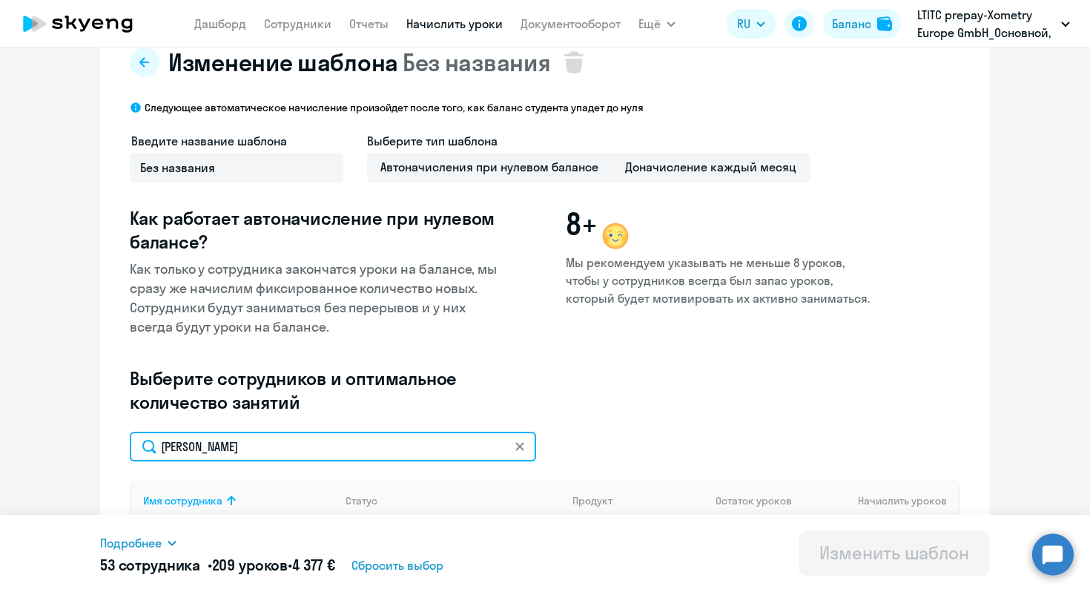
scroll to position [273, 0]
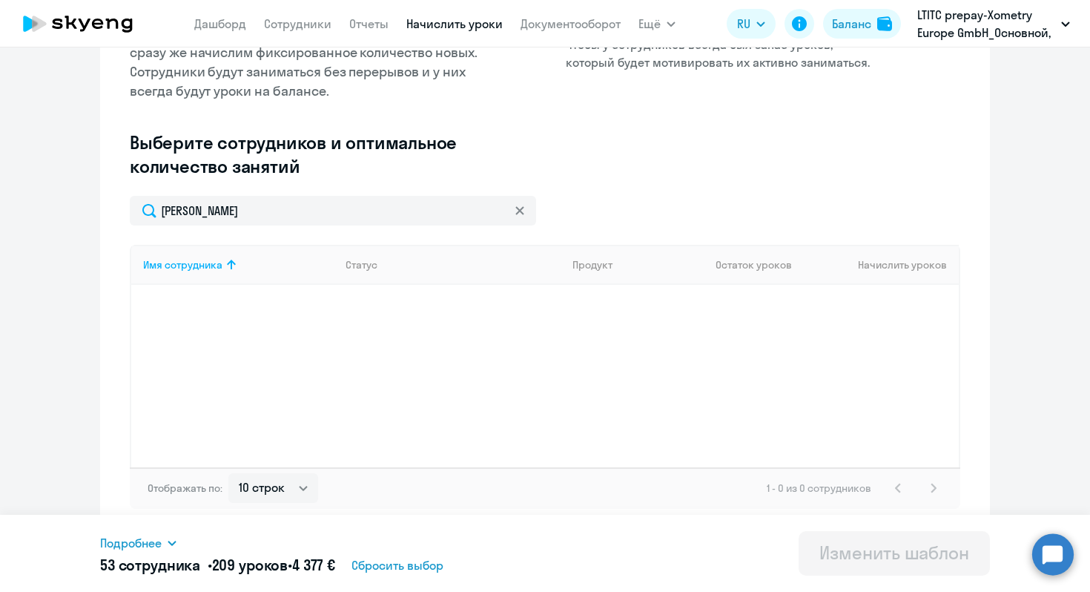
click at [515, 214] on icon at bounding box center [519, 210] width 9 height 9
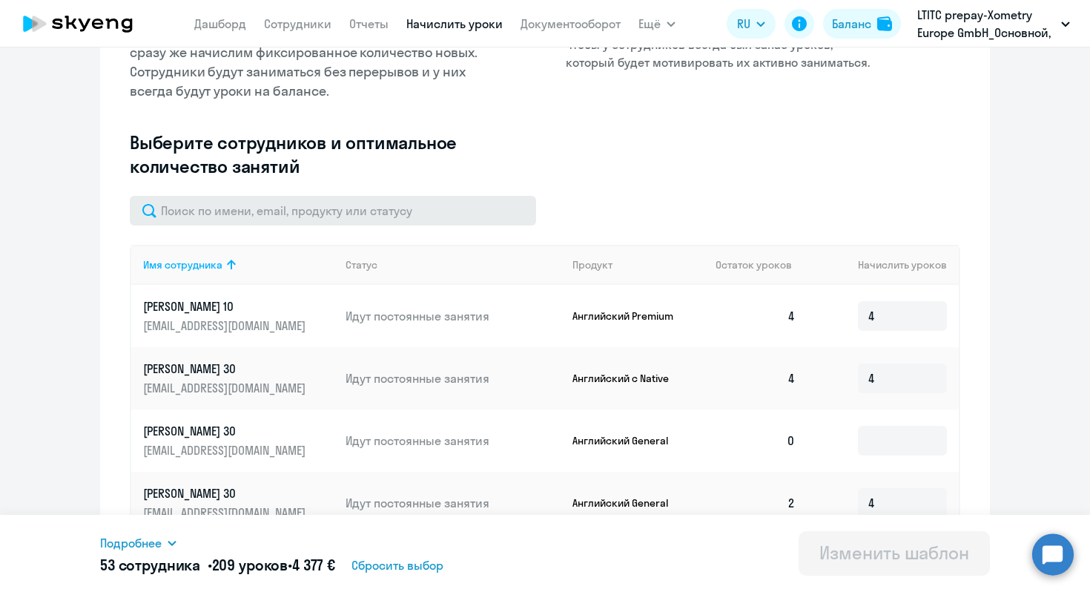
scroll to position [0, 0]
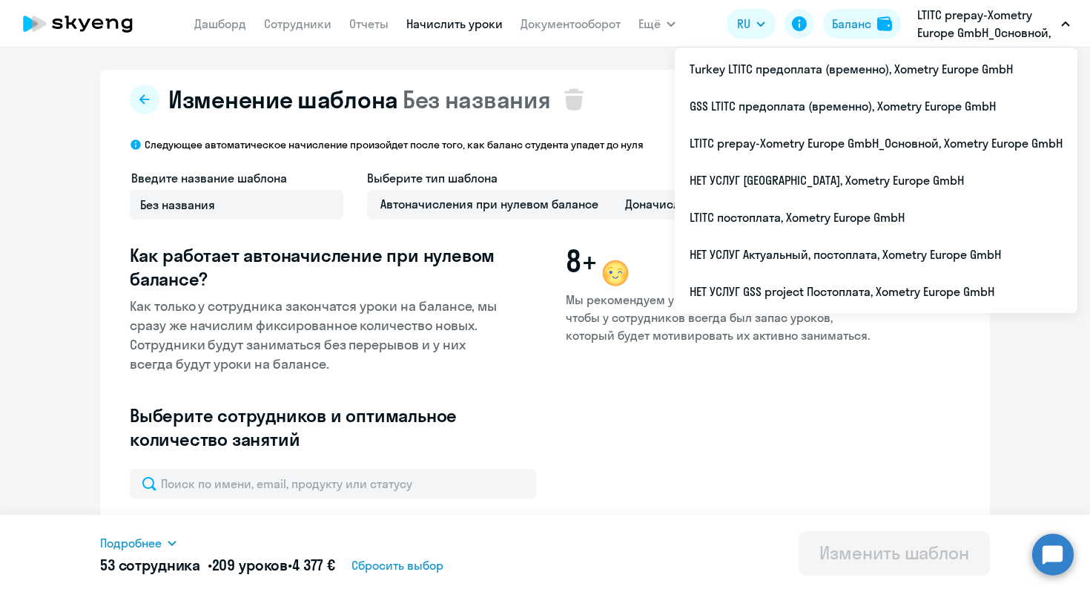
click at [914, 27] on p "LTITC prepay-Xometry Europe GmbH_Основной, Xometry Europe GmbH" at bounding box center [986, 24] width 138 height 36
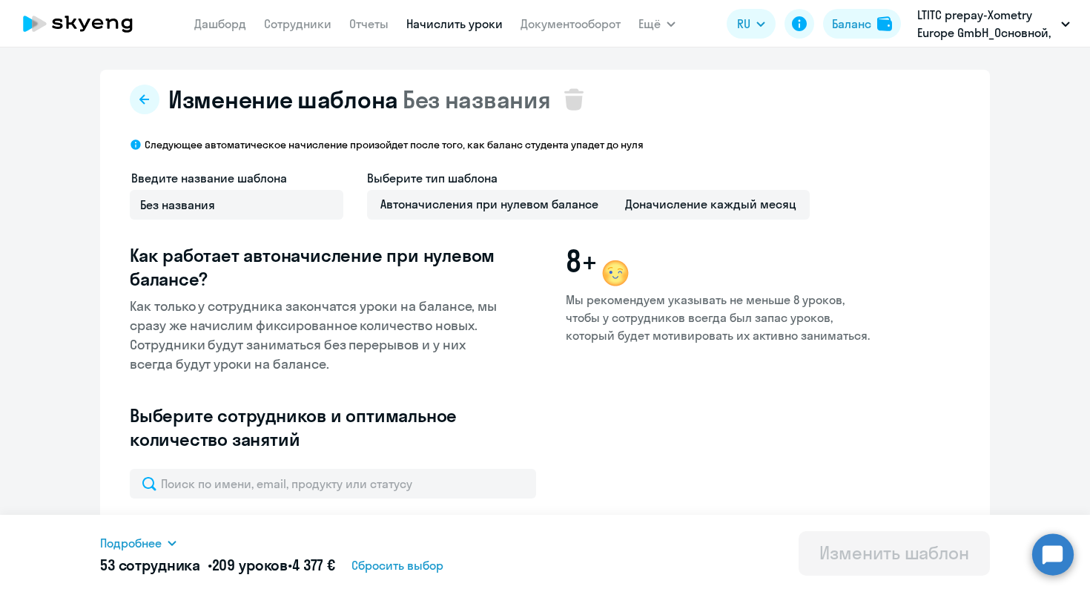
click at [914, 27] on p "LTITC prepay-Xometry Europe GmbH_Основной, Xometry Europe GmbH" at bounding box center [986, 24] width 138 height 36
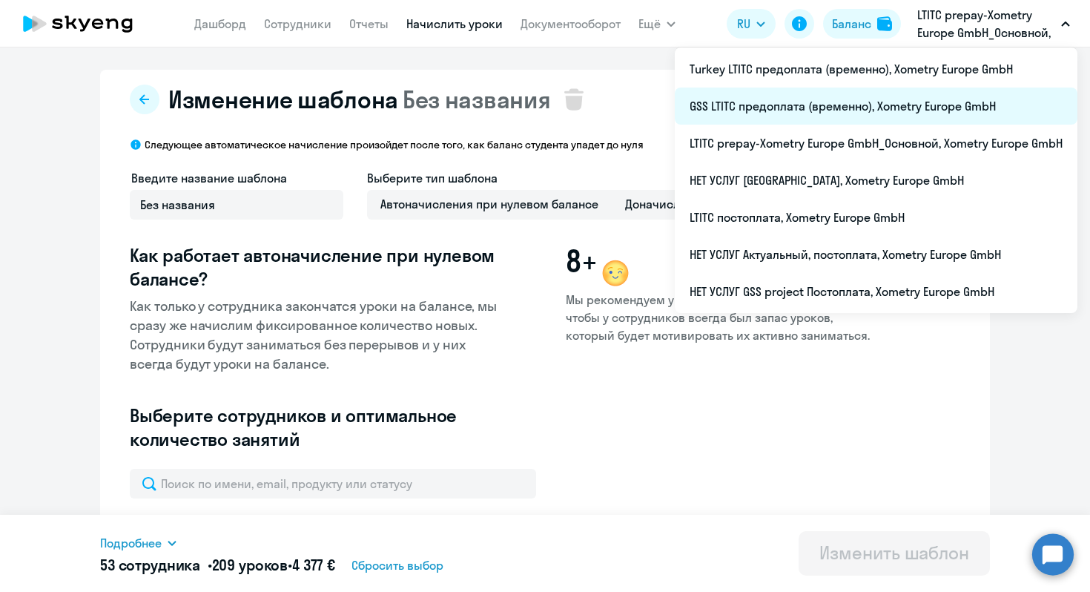
click at [804, 111] on li "GSS LTITC предоплата (временно), Xometry Europe GmbH" at bounding box center [876, 105] width 403 height 37
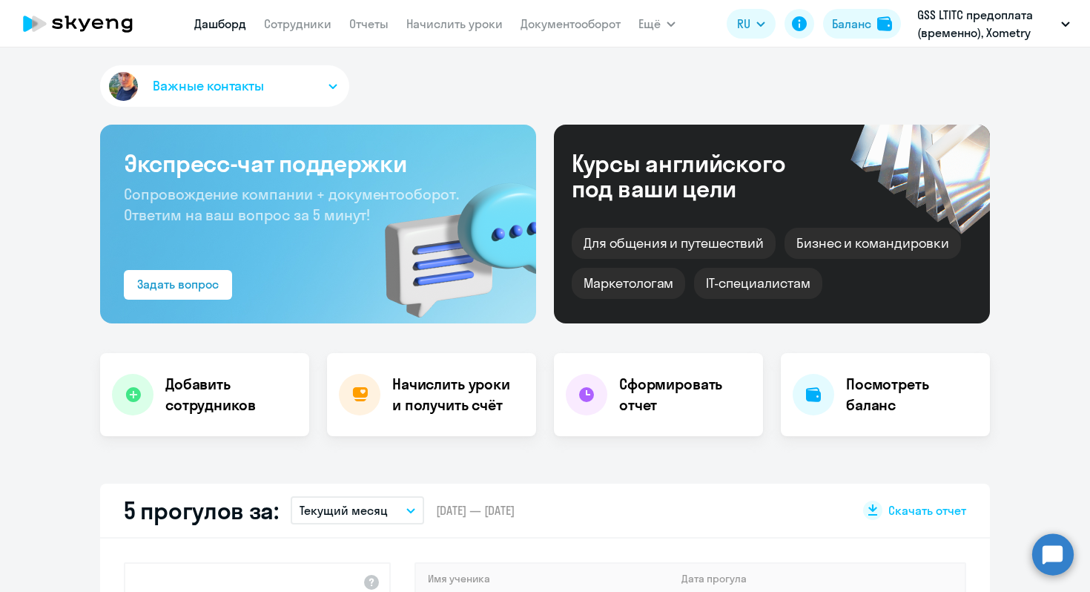
select select "30"
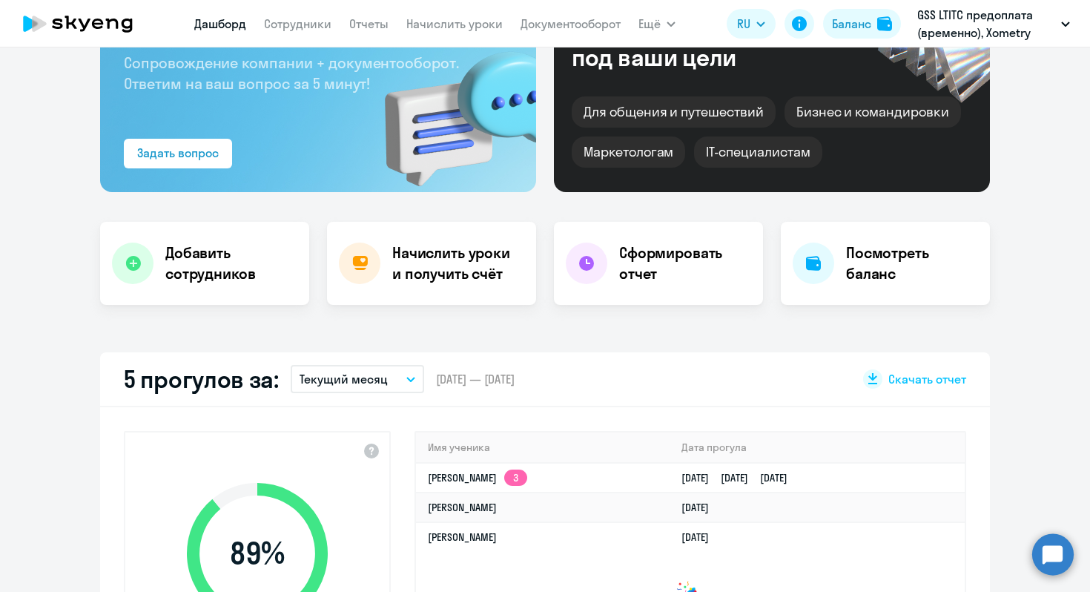
scroll to position [120, 0]
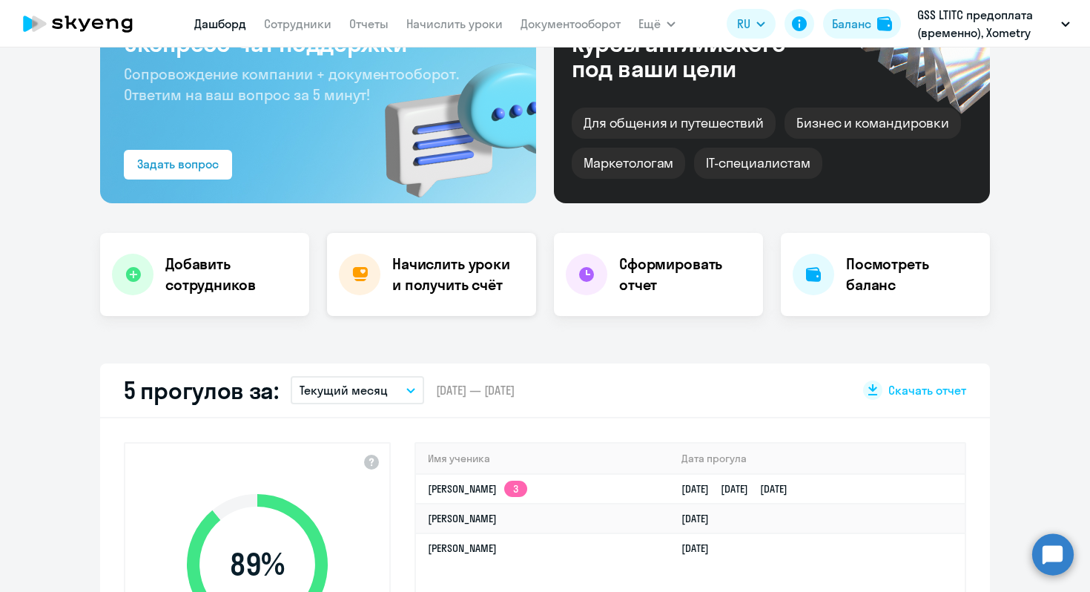
click at [396, 269] on h4 "Начислить уроки и получить счёт" at bounding box center [456, 275] width 129 height 42
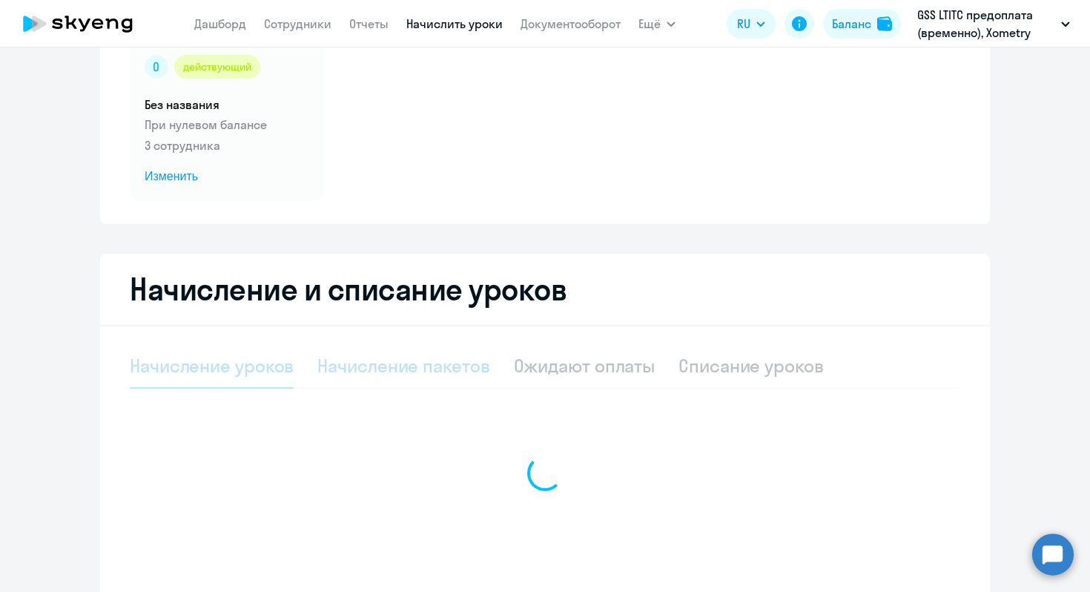
select select "10"
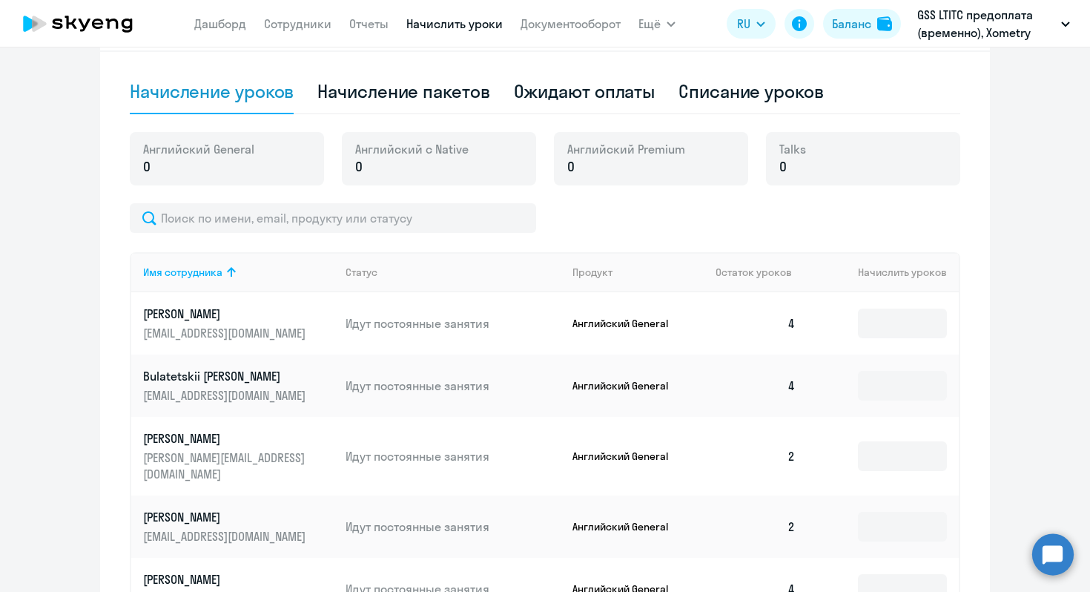
scroll to position [403, 0]
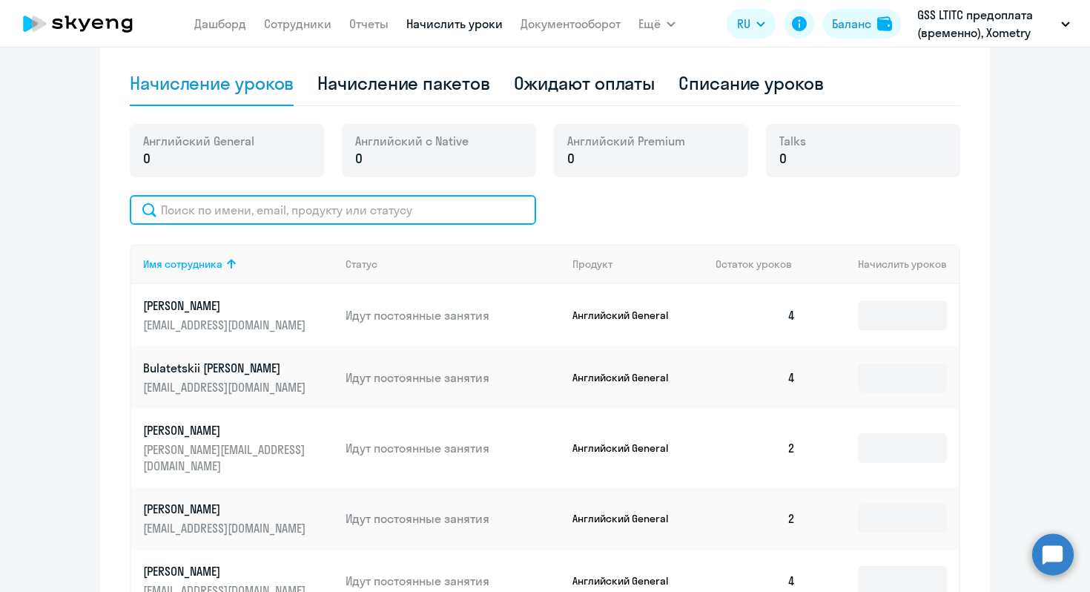
click at [239, 208] on input "text" at bounding box center [333, 210] width 406 height 30
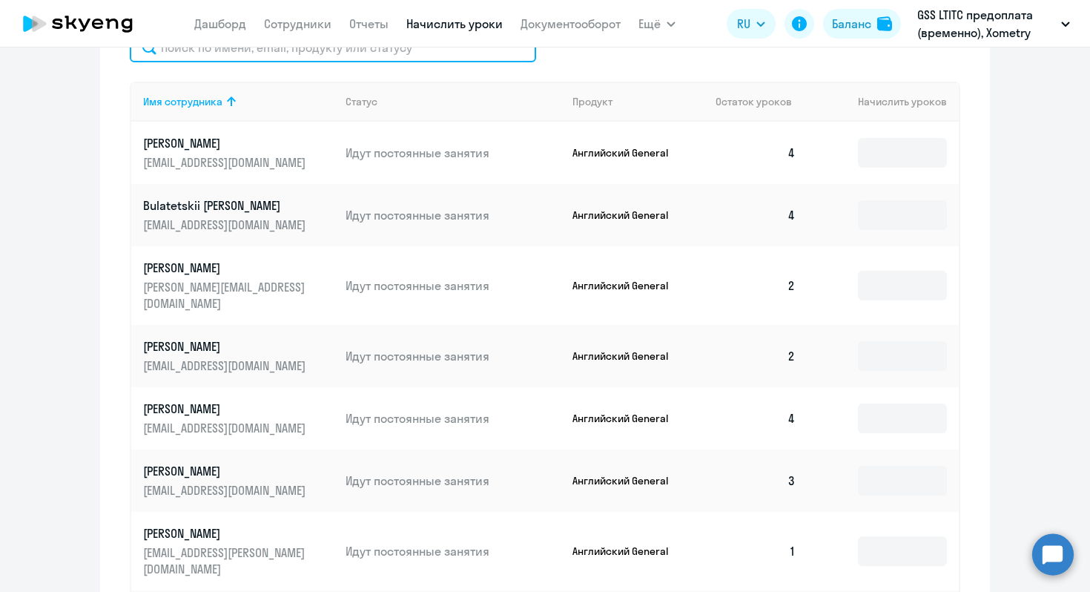
scroll to position [501, 0]
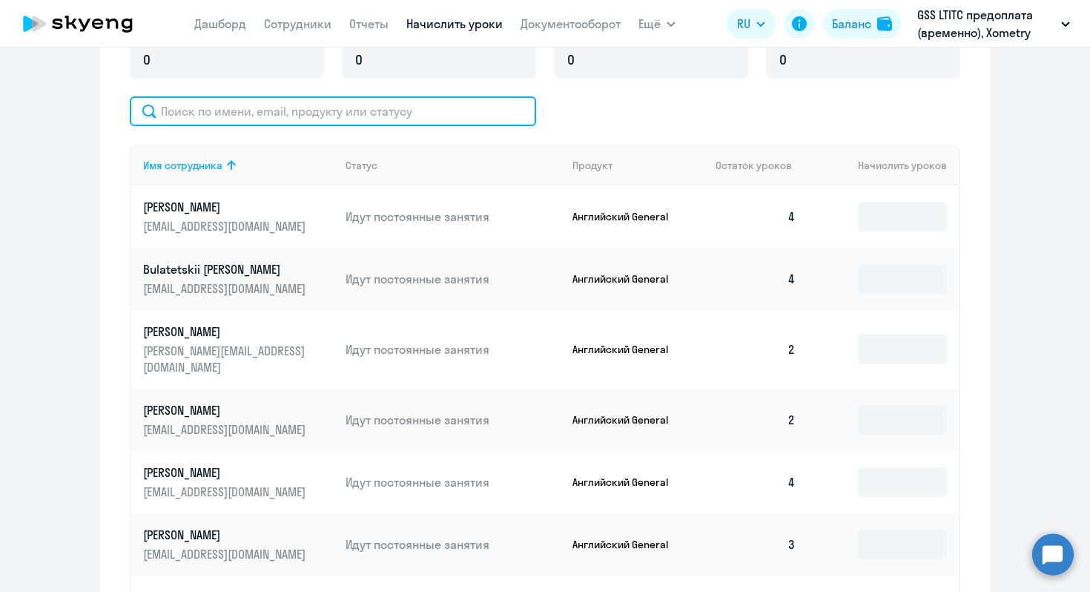
paste input "Anna Ihnatkova"
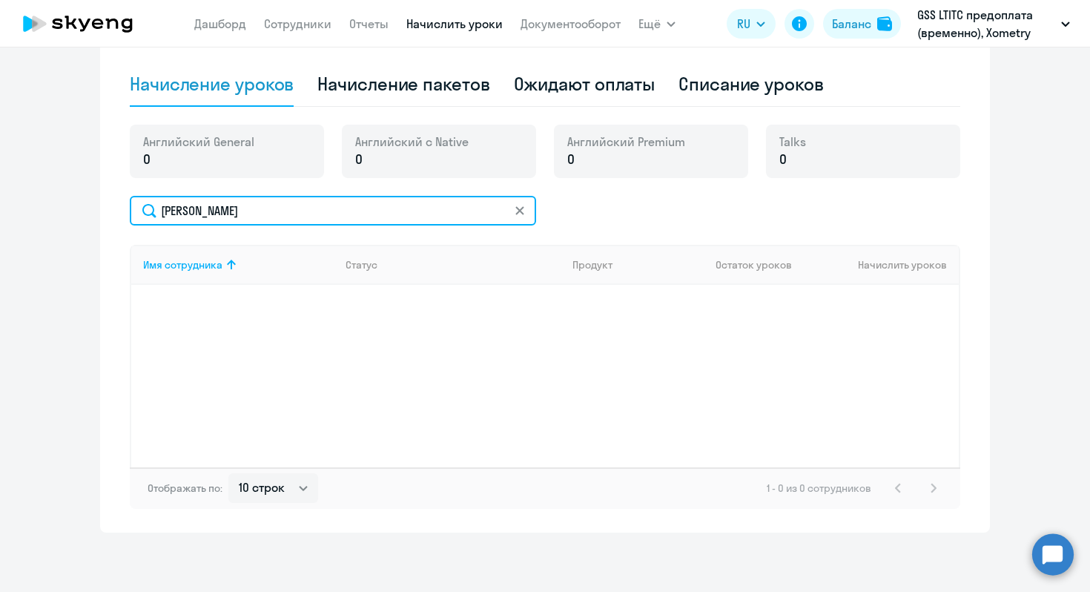
scroll to position [402, 0]
drag, startPoint x: 185, startPoint y: 211, endPoint x: 128, endPoint y: 205, distance: 57.4
click at [130, 205] on input "Anna Ihnatkova" at bounding box center [333, 211] width 406 height 30
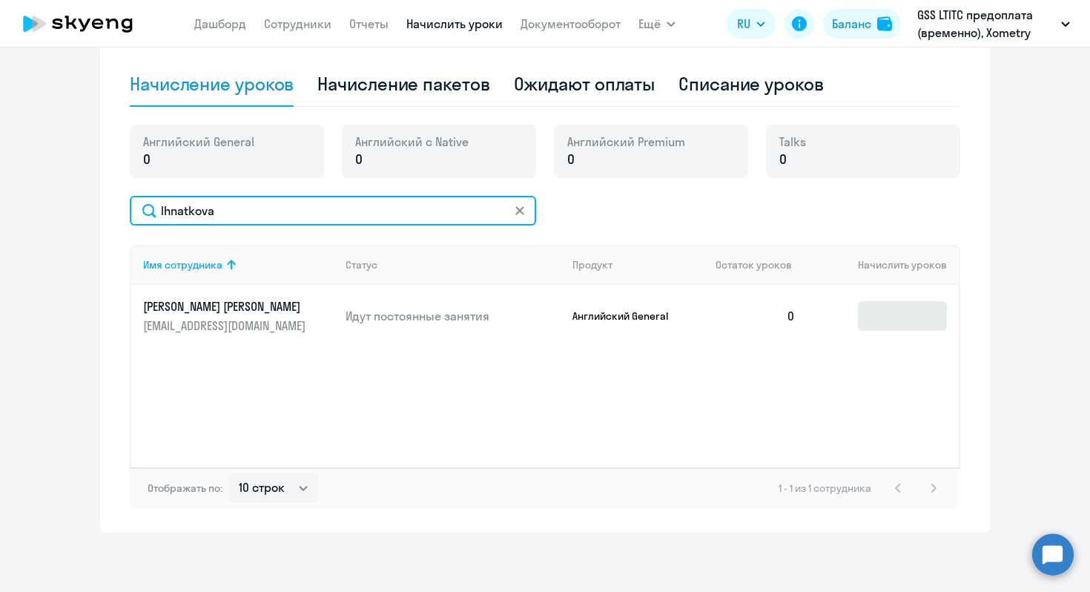
type input "Ihnatkova"
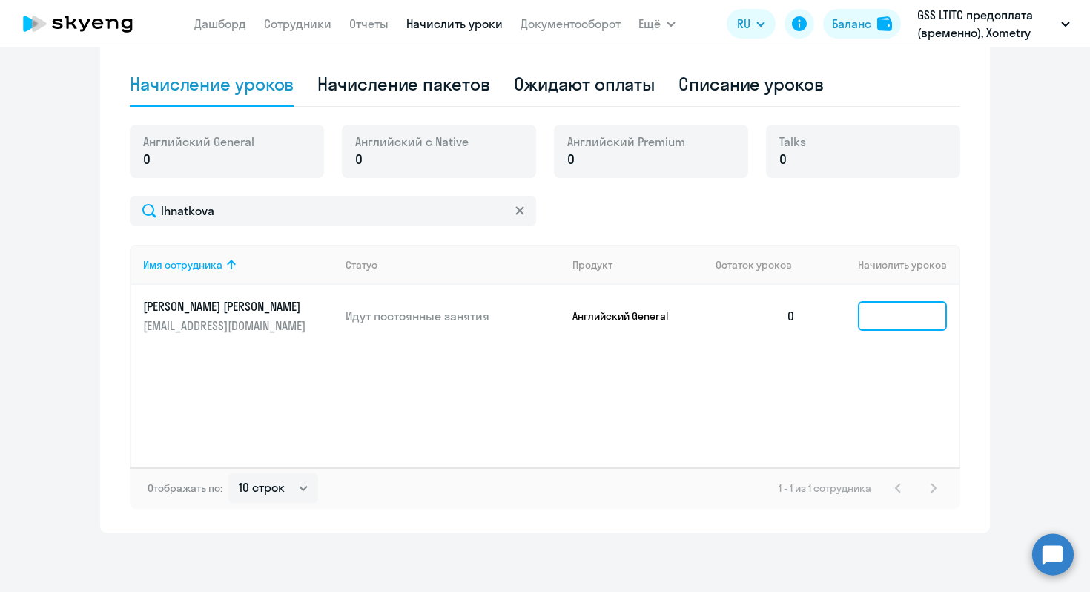
click at [897, 301] on input at bounding box center [902, 316] width 89 height 30
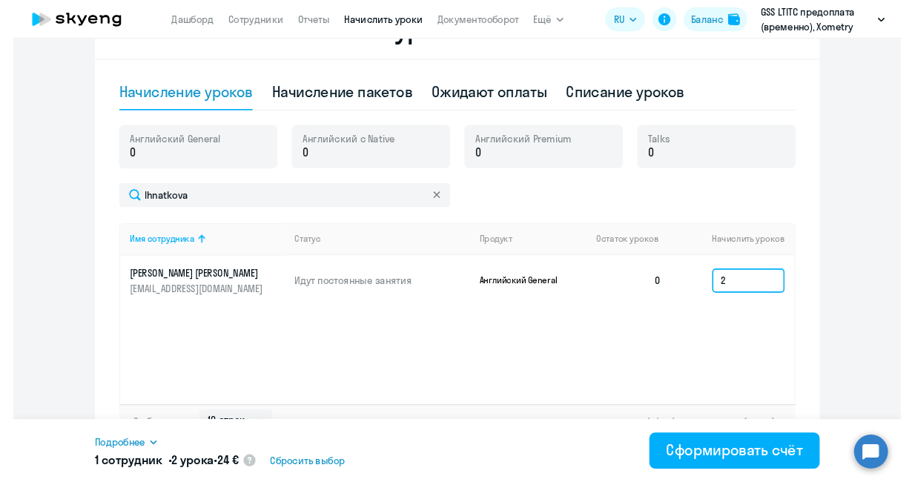
scroll to position [375, 0]
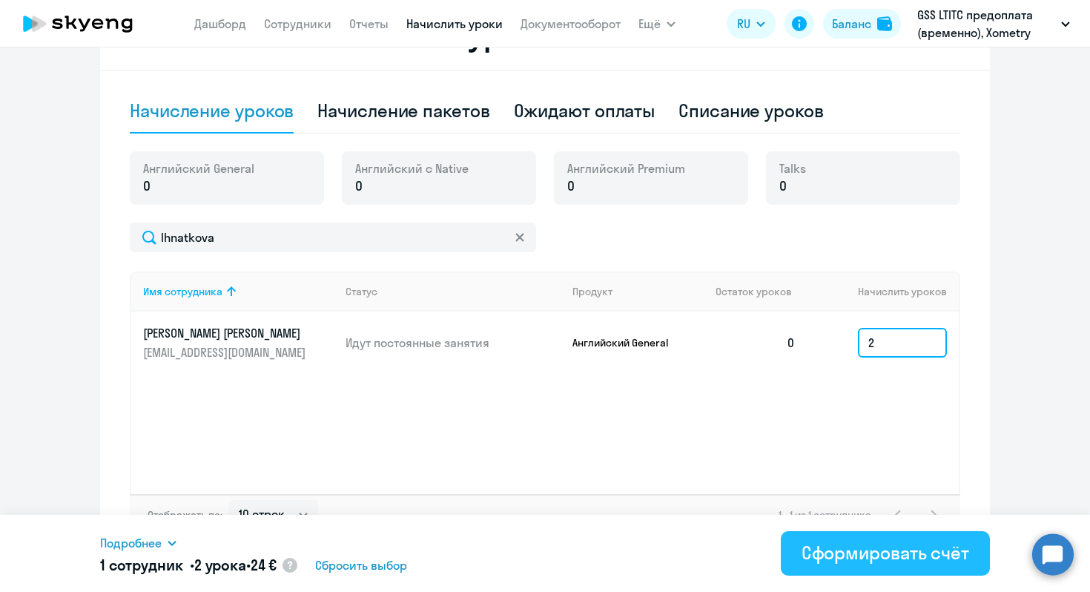
type input "2"
click at [830, 520] on button "Сформировать счёт" at bounding box center [885, 553] width 209 height 44
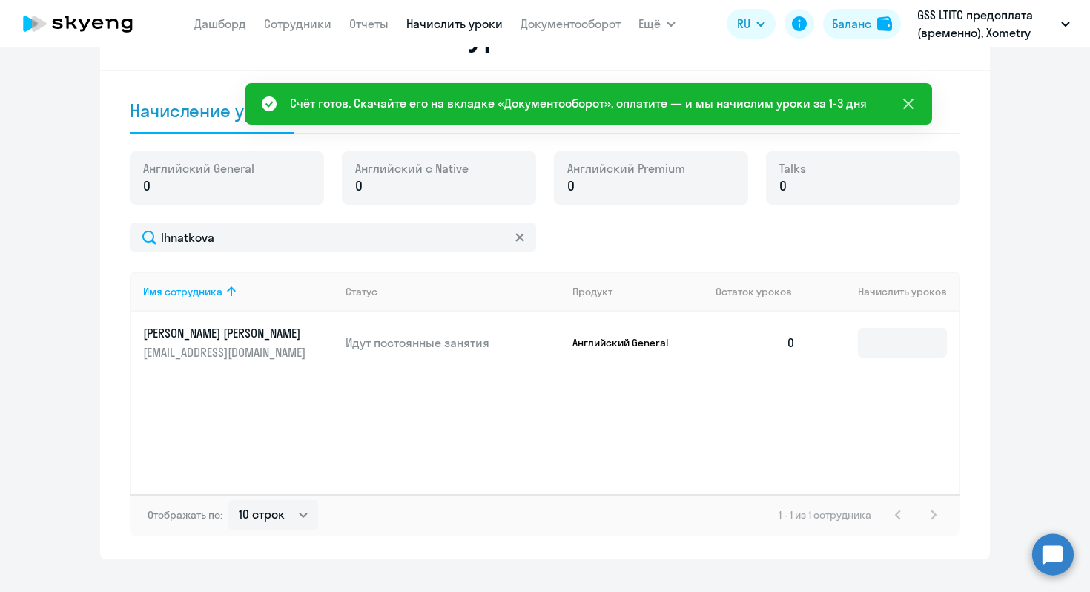
click at [910, 108] on icon at bounding box center [908, 104] width 18 height 18
